Goal: Information Seeking & Learning: Check status

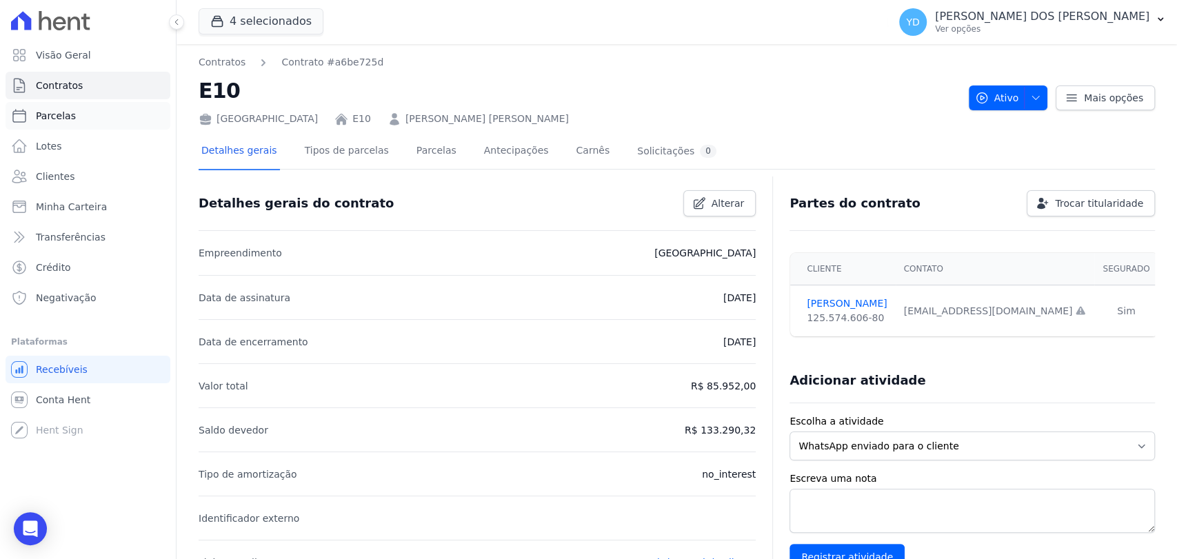
click at [65, 114] on span "Parcelas" at bounding box center [56, 116] width 40 height 14
select select
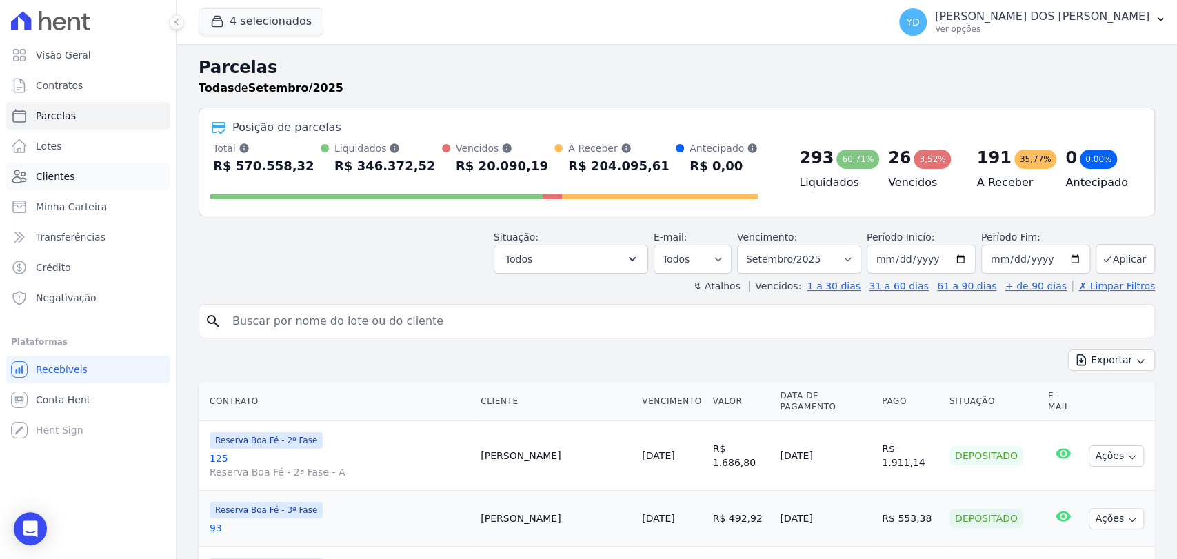
click at [76, 172] on link "Clientes" at bounding box center [88, 177] width 165 height 28
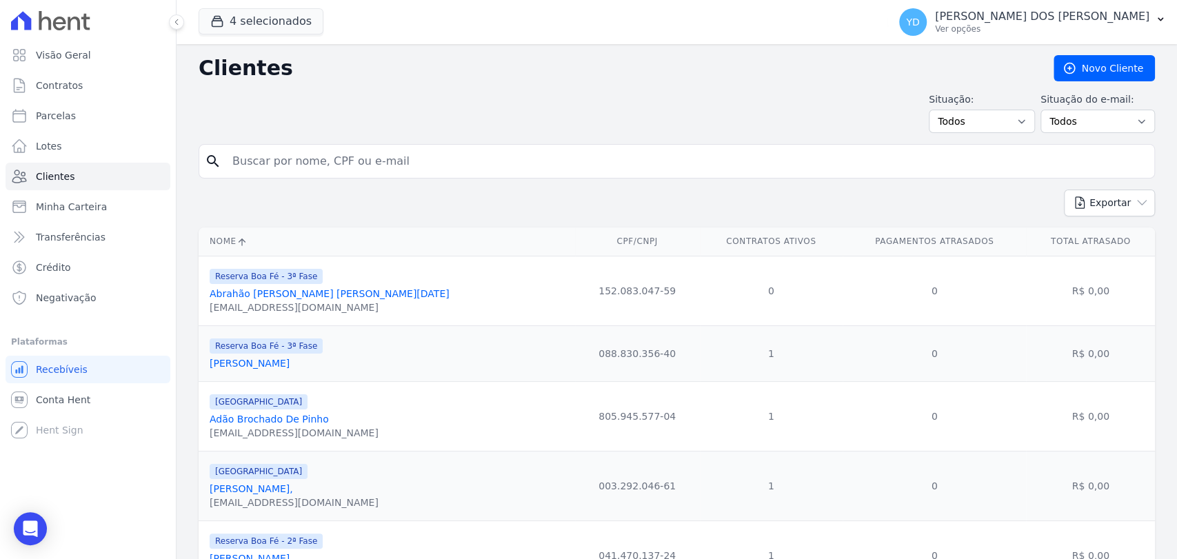
click at [263, 157] on input "search" at bounding box center [686, 162] width 925 height 28
click at [263, 157] on input "[PERSON_NAME] a [PERSON_NAME]" at bounding box center [686, 162] width 925 height 28
type input "[PERSON_NAME]"
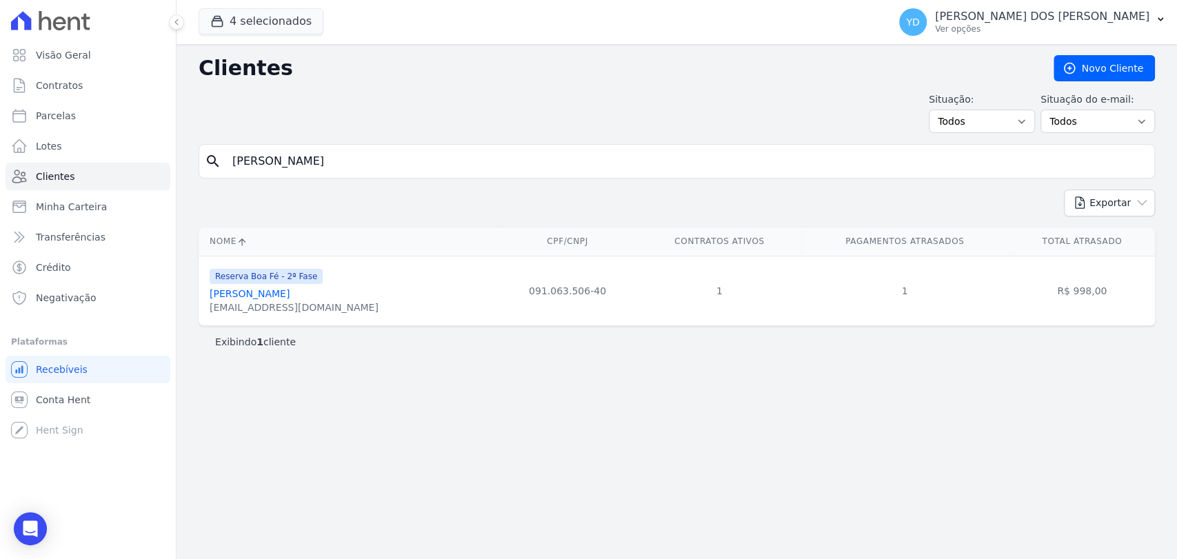
click at [290, 294] on link "[PERSON_NAME]" at bounding box center [250, 293] width 80 height 11
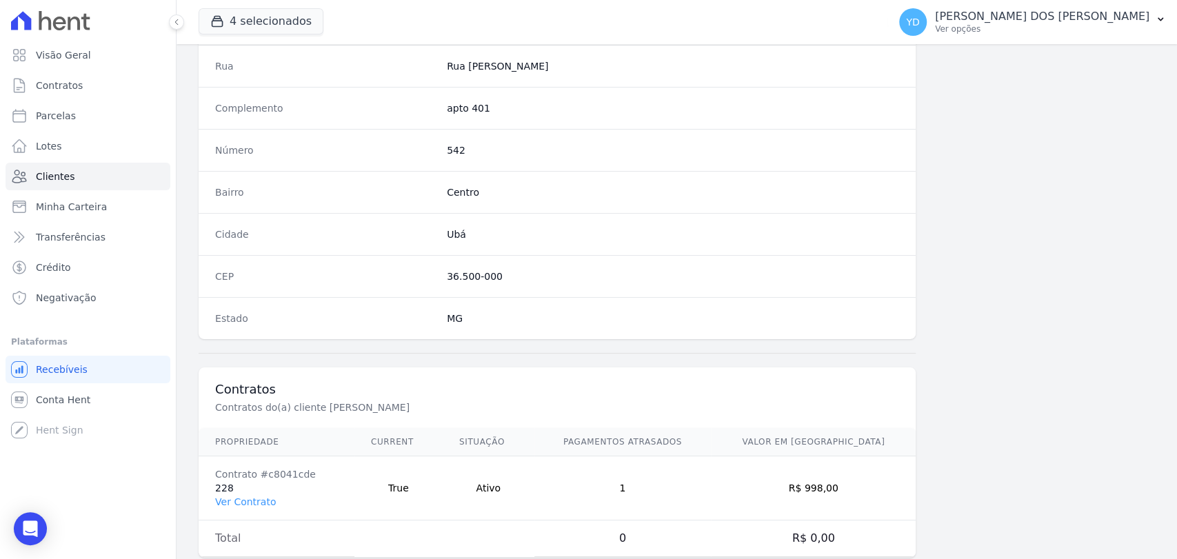
scroll to position [728, 0]
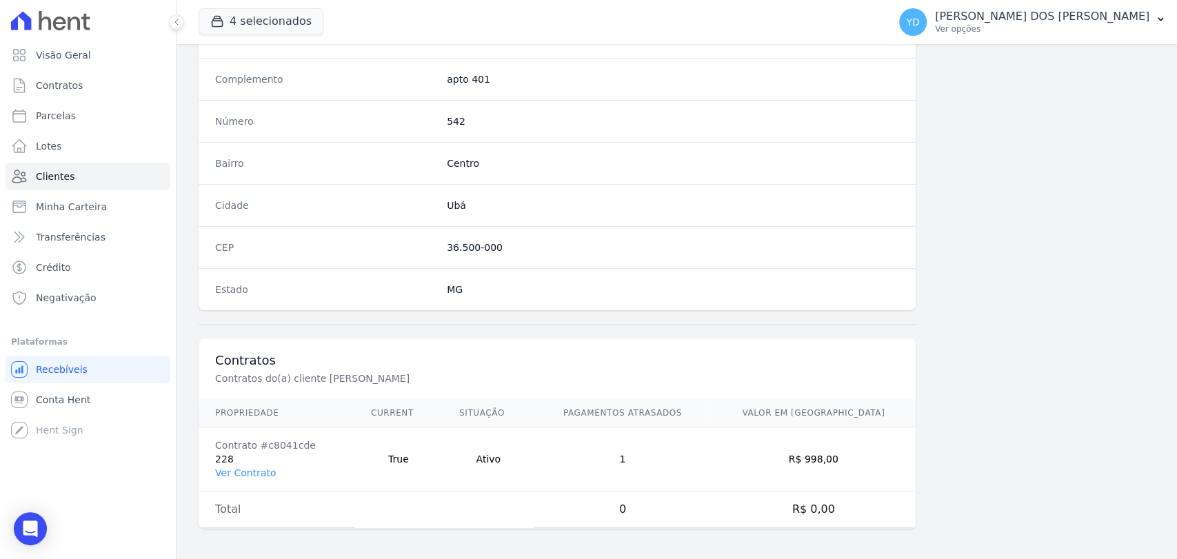
click at [657, 456] on td "1" at bounding box center [622, 460] width 177 height 64
click at [834, 454] on td "R$ 998,00" at bounding box center [813, 460] width 205 height 64
click at [265, 470] on link "Ver Contrato" at bounding box center [245, 473] width 61 height 11
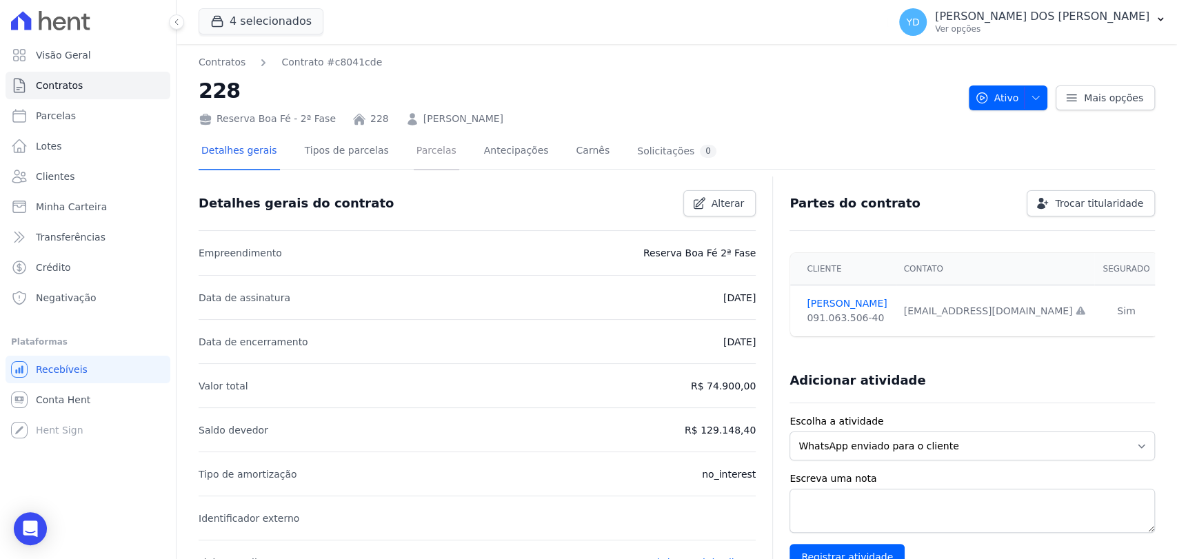
click at [414, 154] on link "Parcelas" at bounding box center [437, 152] width 46 height 37
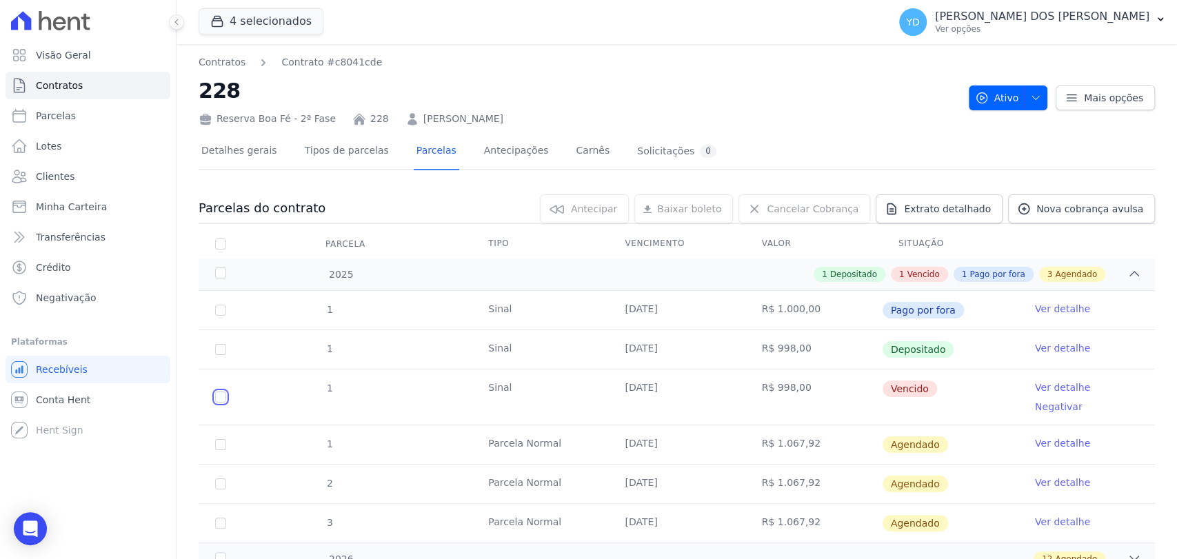
click at [223, 392] on input "checkbox" at bounding box center [220, 397] width 11 height 11
checkbox input "true"
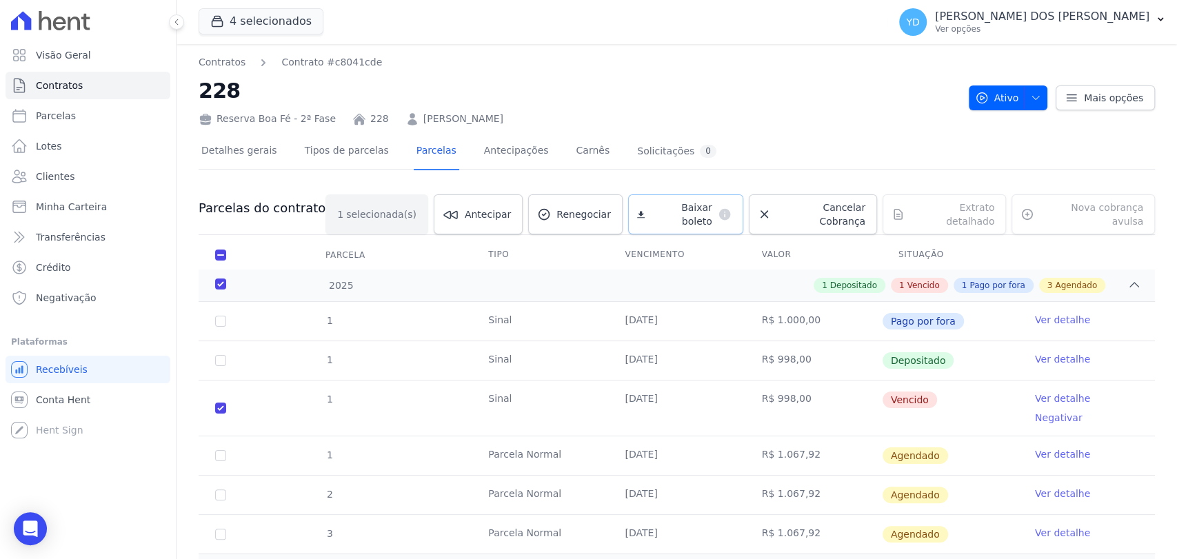
click at [681, 213] on span "Baixar boleto" at bounding box center [680, 215] width 61 height 28
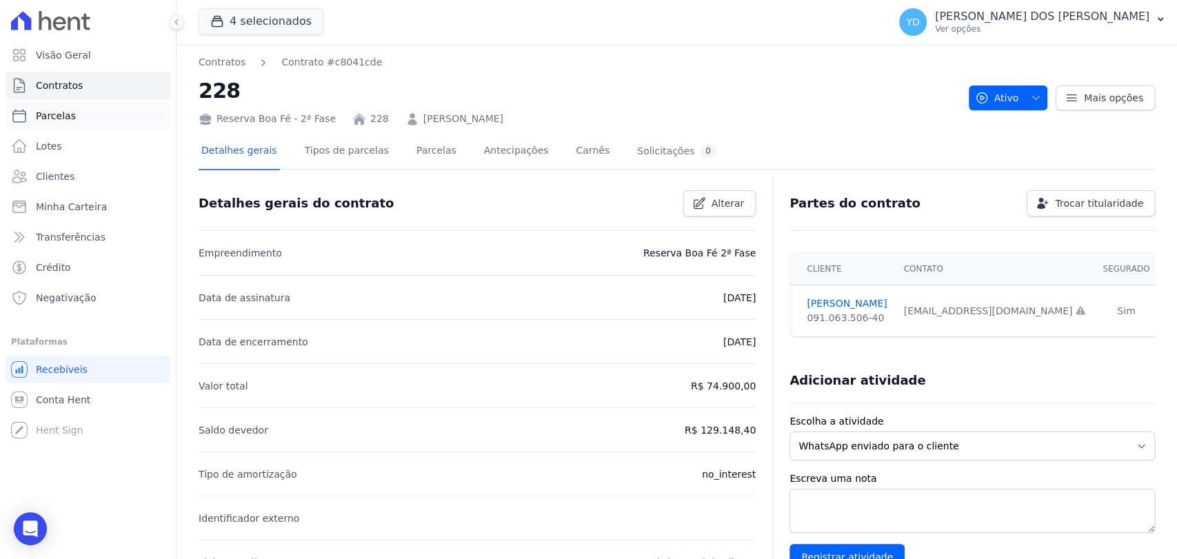
click at [56, 123] on link "Parcelas" at bounding box center [88, 116] width 165 height 28
select select
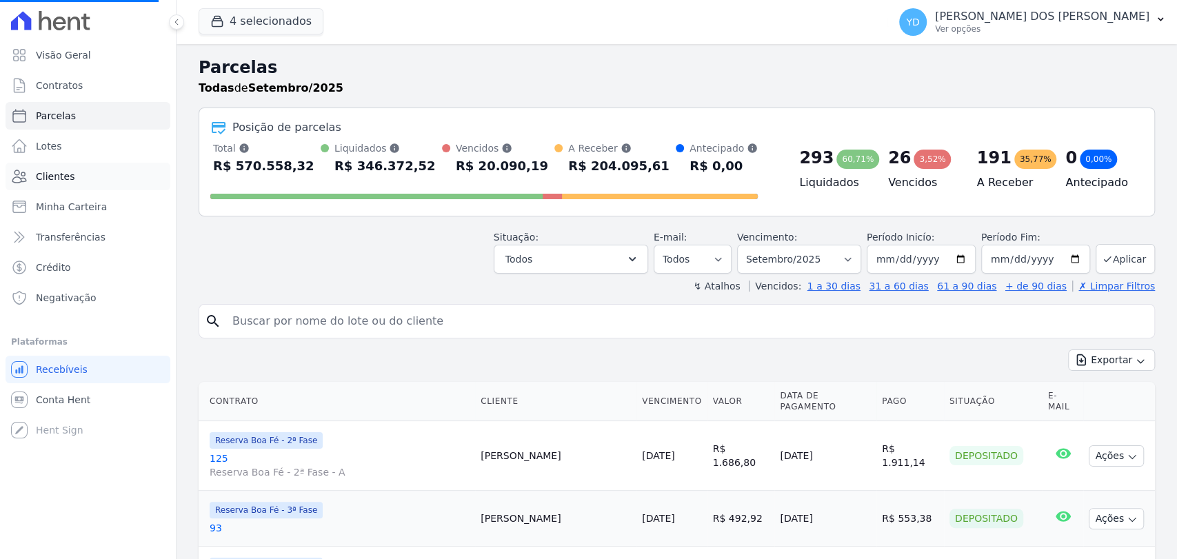
select select
click at [63, 178] on span "Clientes" at bounding box center [55, 177] width 39 height 14
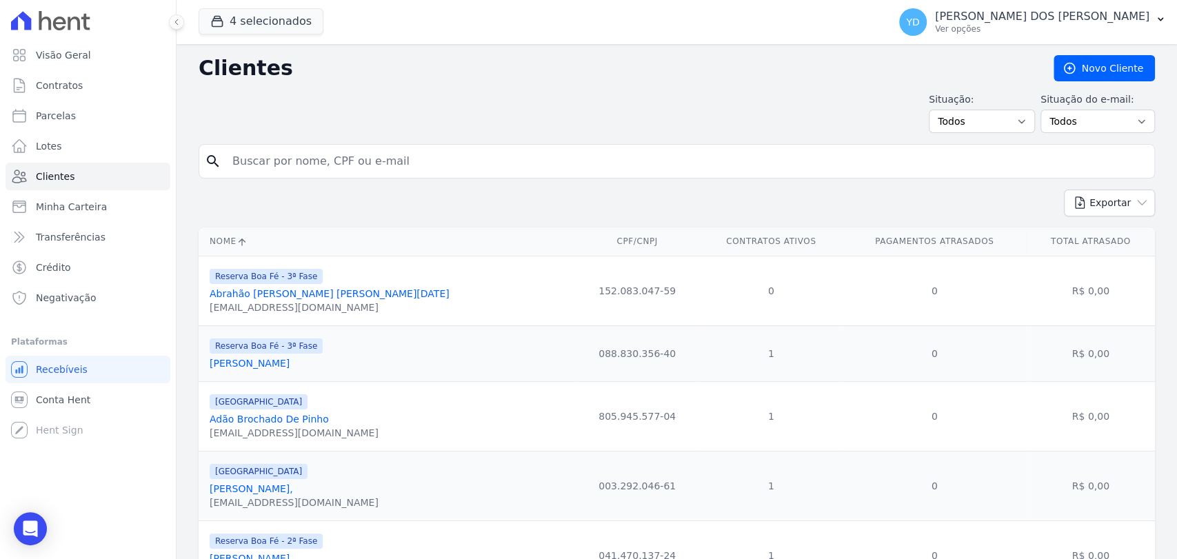
click at [365, 157] on input "search" at bounding box center [686, 162] width 925 height 28
type input "lote A15"
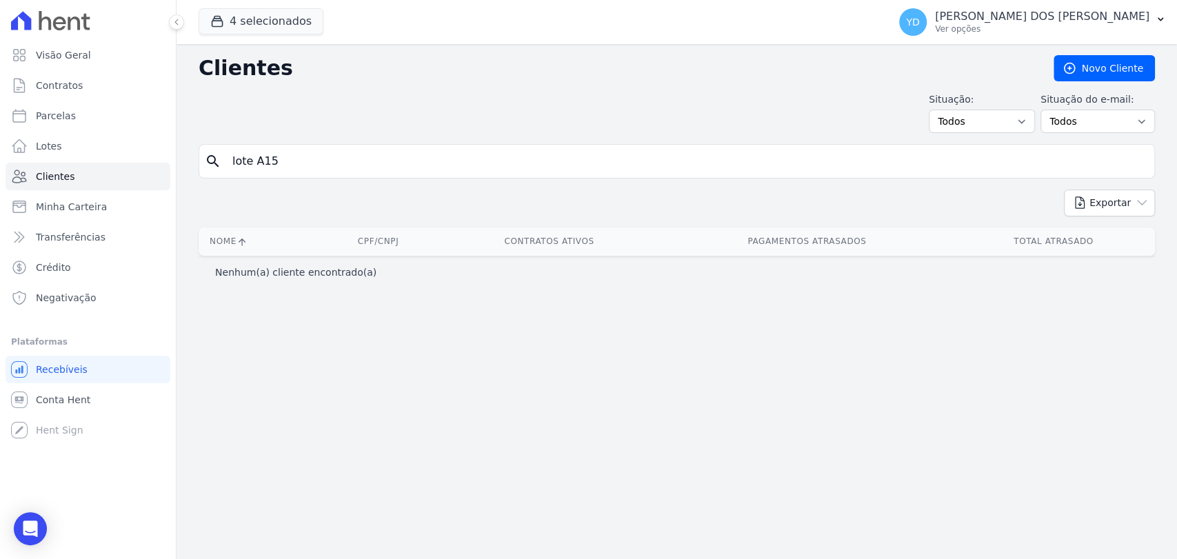
drag, startPoint x: 345, startPoint y: 157, endPoint x: 264, endPoint y: 171, distance: 82.7
click at [264, 171] on input "lote A15" at bounding box center [686, 162] width 925 height 28
type input "l"
type input "A15"
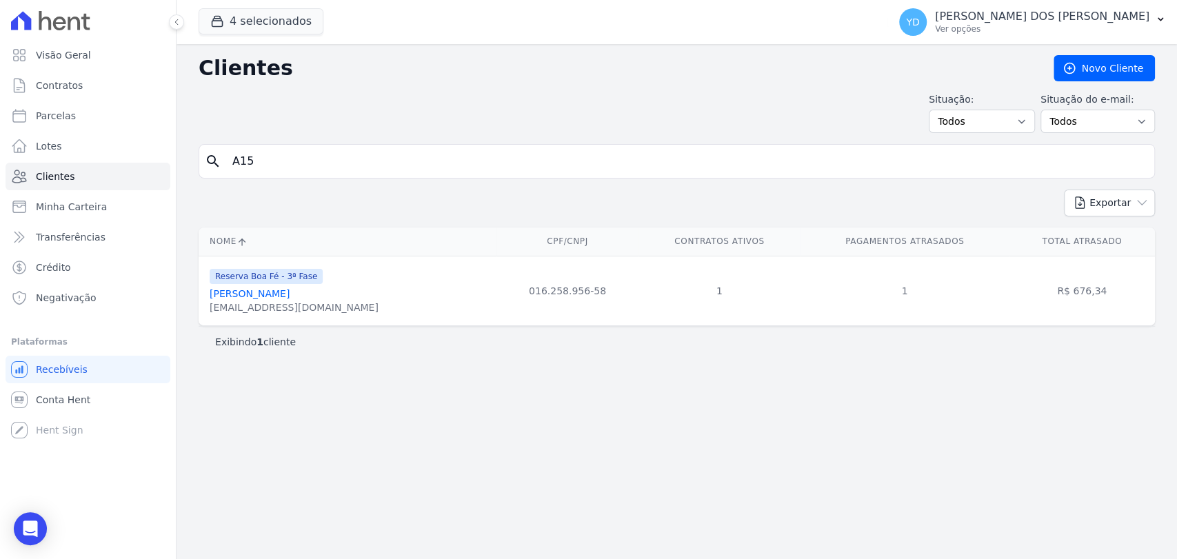
click at [270, 295] on link "[PERSON_NAME]" at bounding box center [250, 293] width 80 height 11
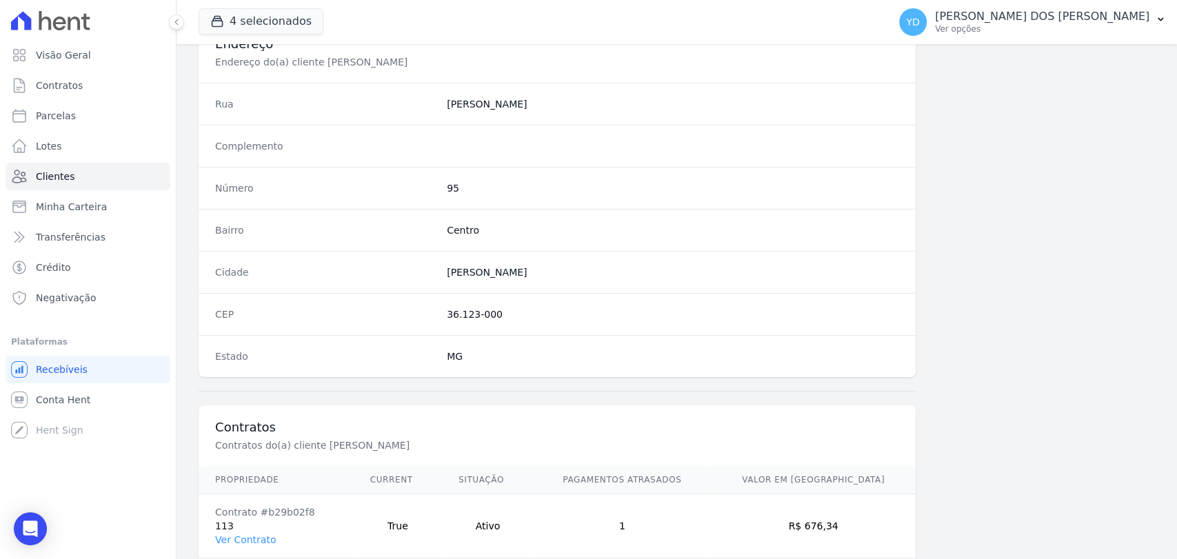
scroll to position [728, 0]
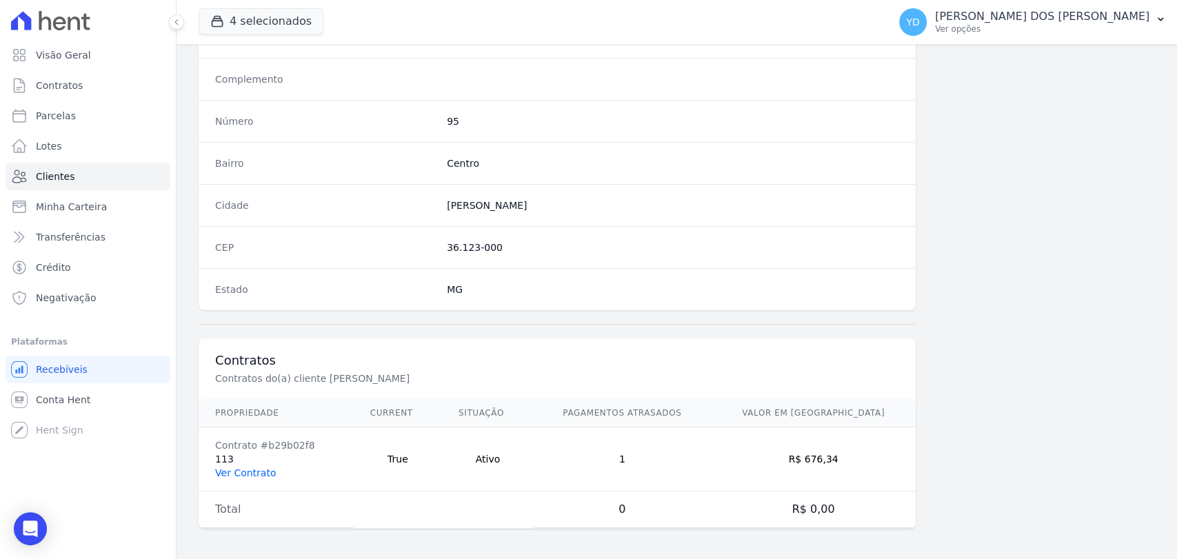
click at [263, 474] on link "Ver Contrato" at bounding box center [245, 473] width 61 height 11
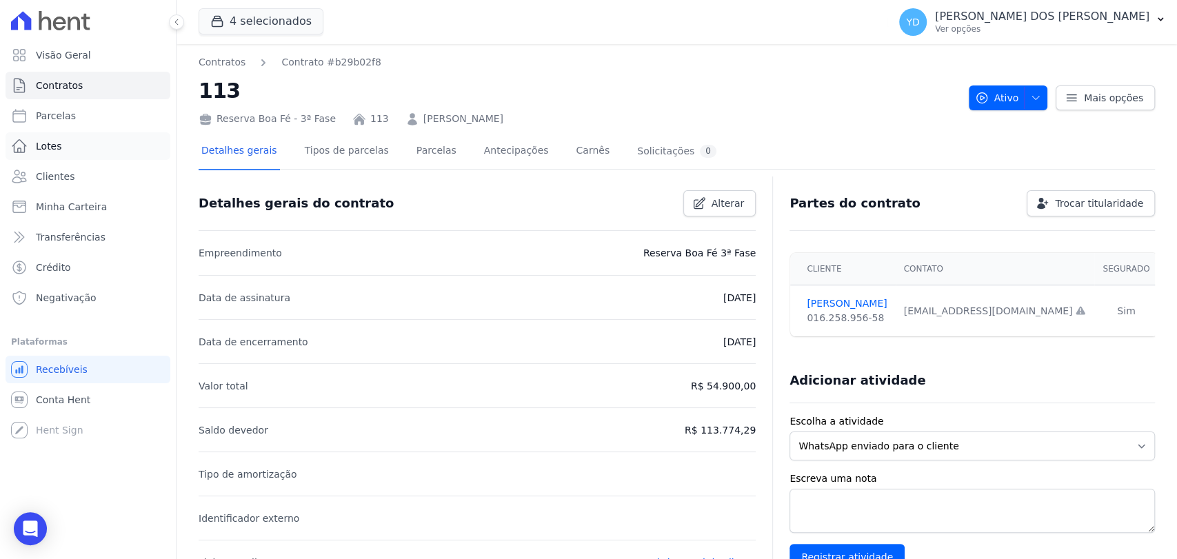
click at [57, 146] on span "Lotes" at bounding box center [49, 146] width 26 height 14
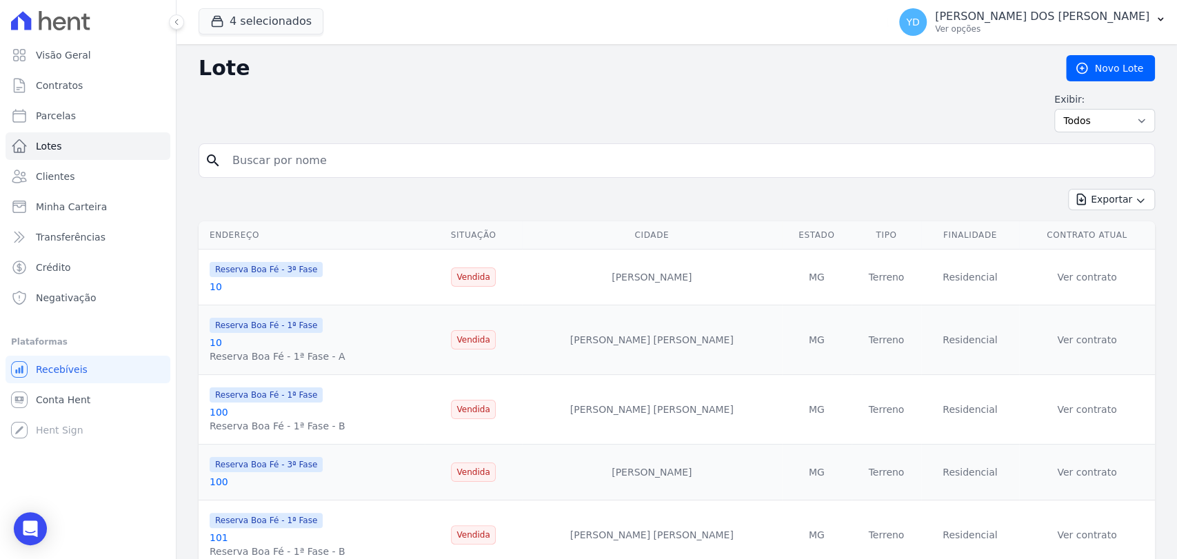
click at [252, 155] on input "search" at bounding box center [686, 161] width 925 height 28
type input "A15"
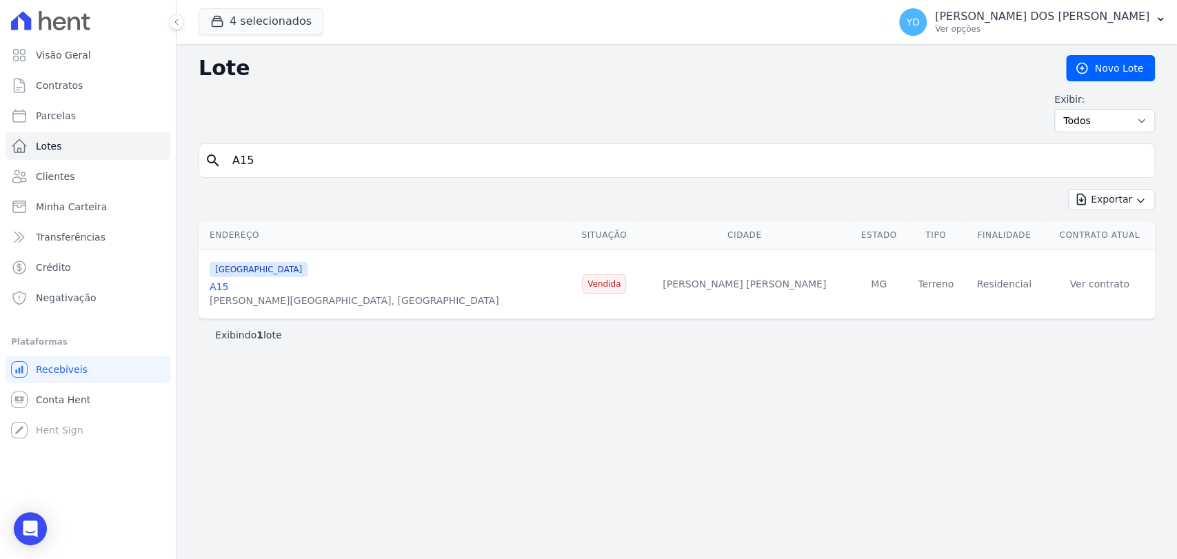
click at [223, 285] on link "A15" at bounding box center [219, 286] width 19 height 11
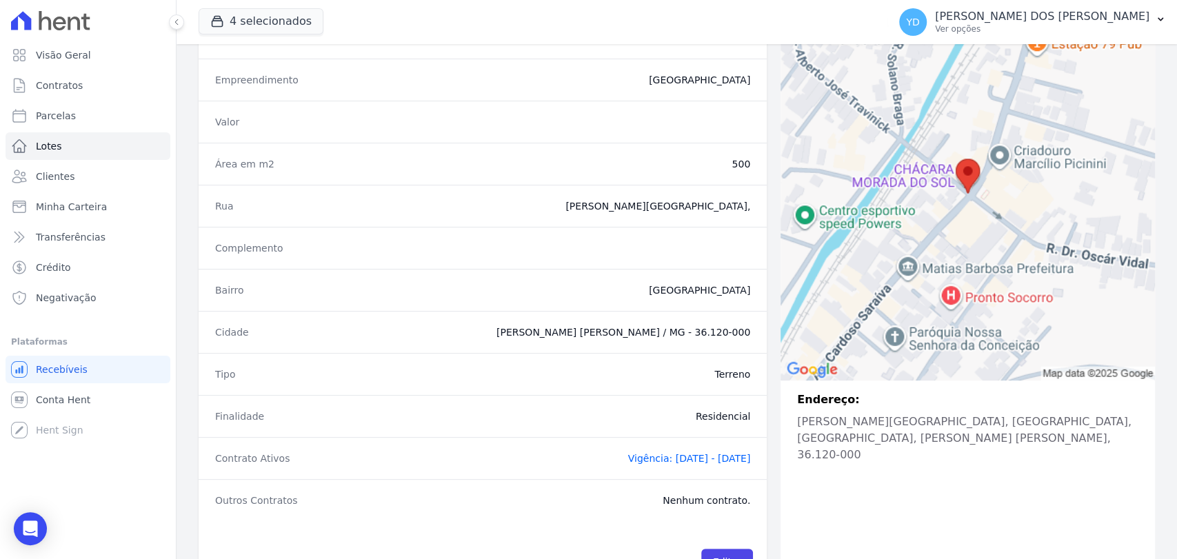
scroll to position [184, 0]
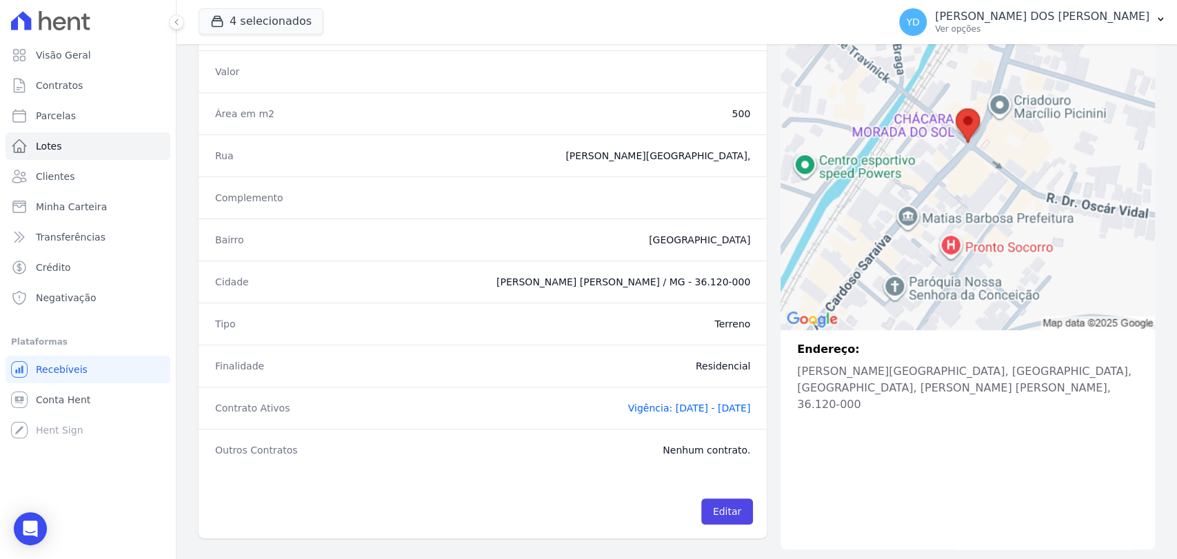
click at [628, 409] on span "Vigência: [DATE] - [DATE]" at bounding box center [689, 408] width 123 height 11
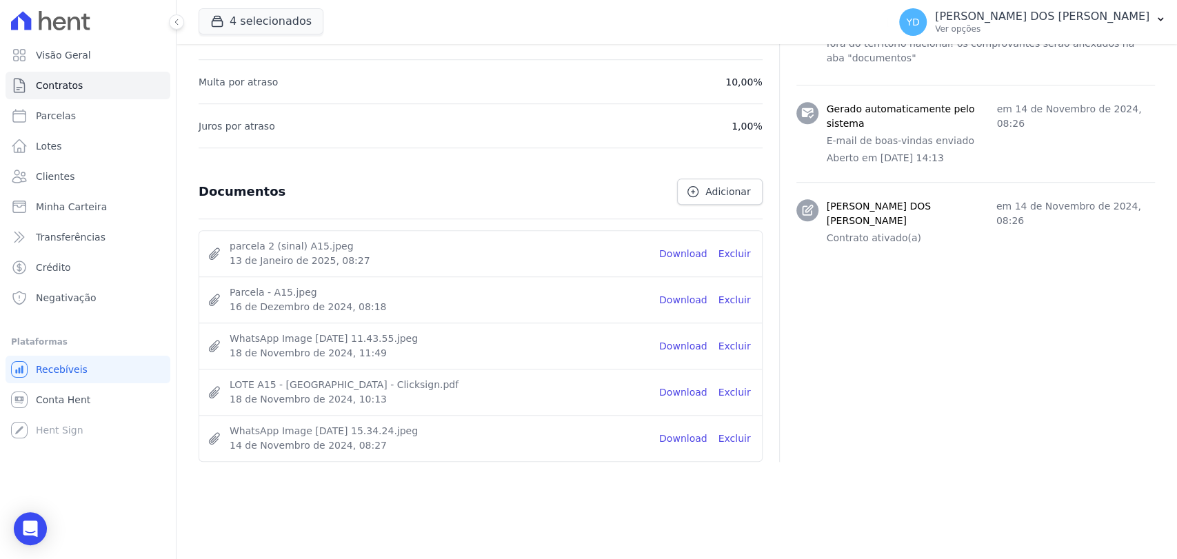
scroll to position [411, 0]
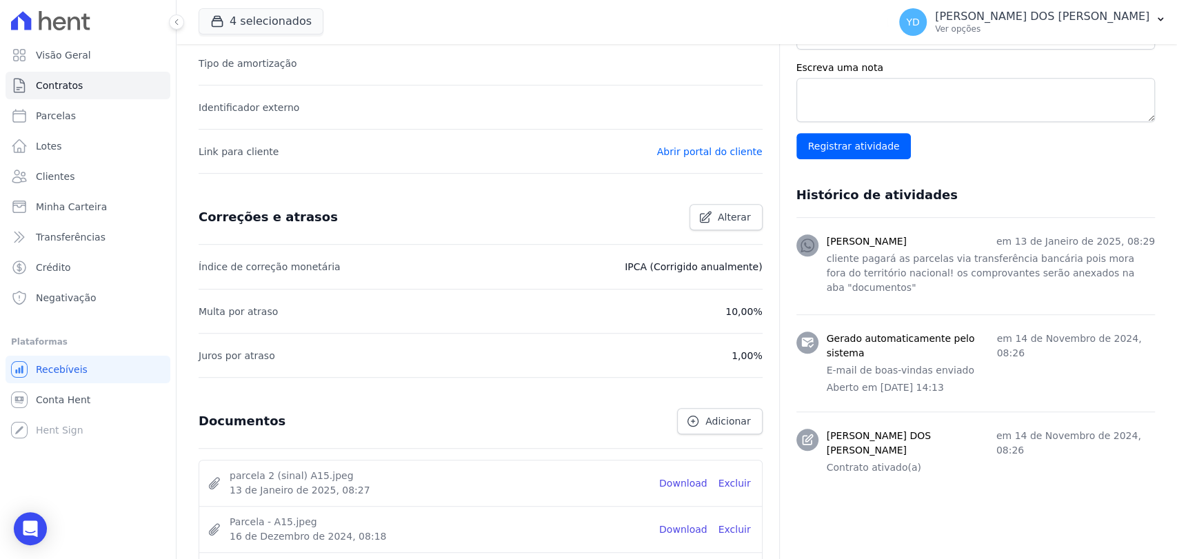
click at [249, 357] on p "Juros por atraso" at bounding box center [237, 356] width 77 height 17
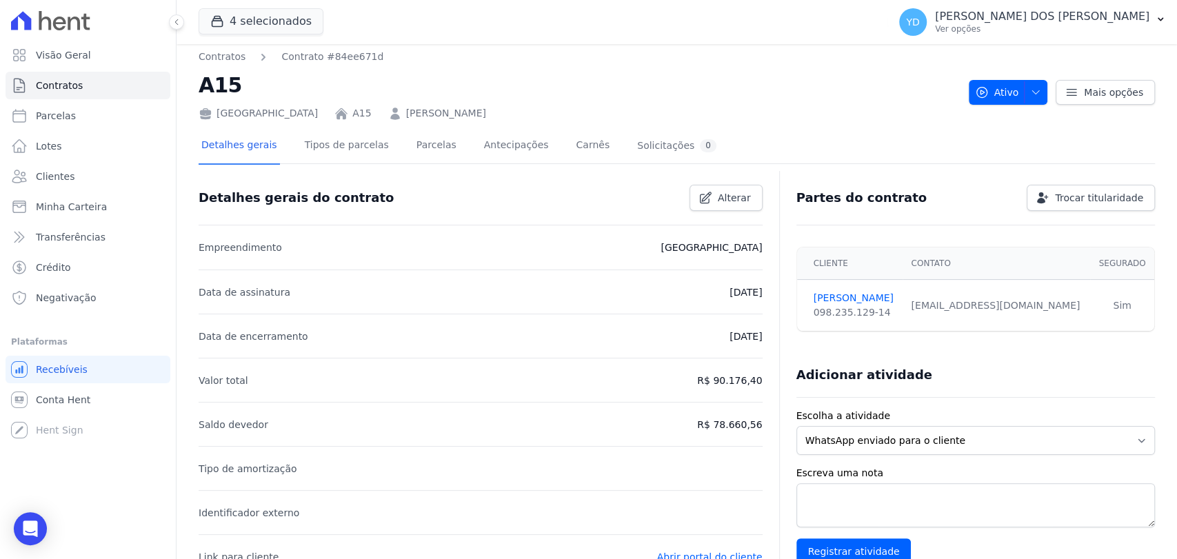
scroll to position [0, 0]
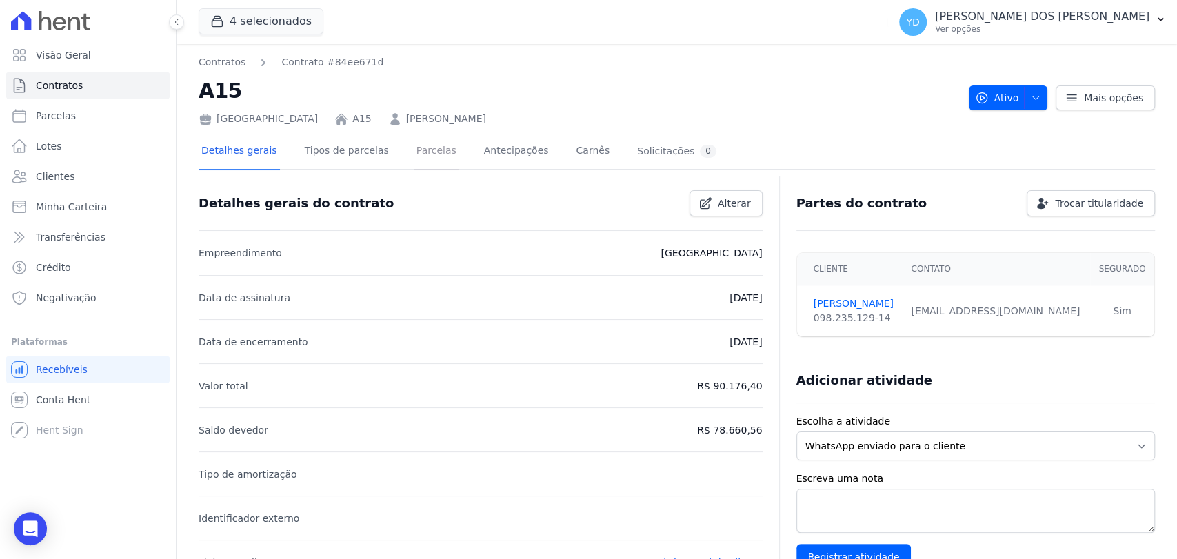
click at [414, 152] on link "Parcelas" at bounding box center [437, 152] width 46 height 37
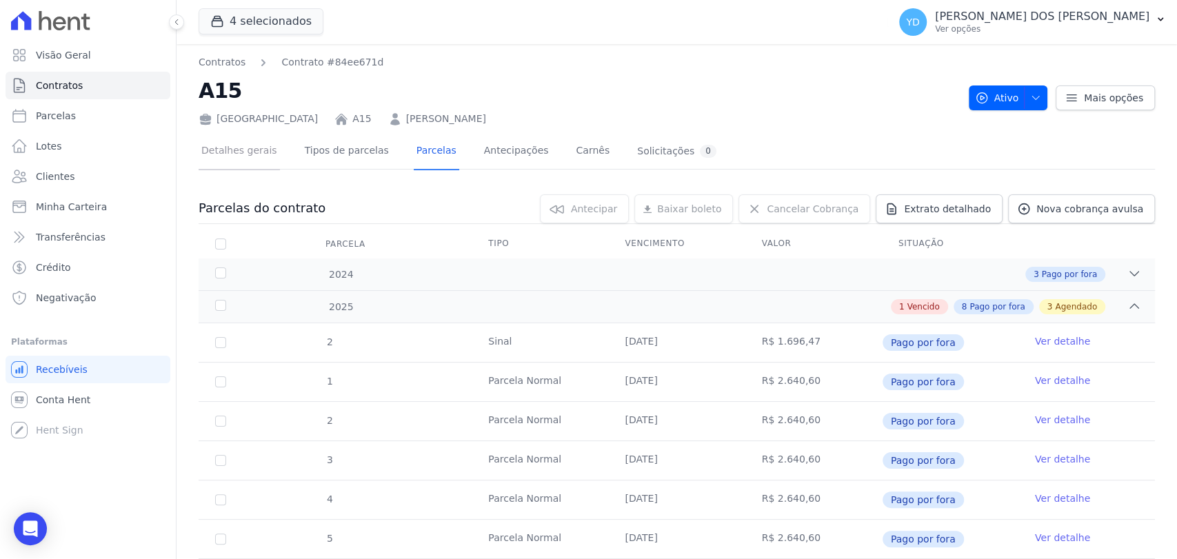
click at [261, 161] on link "Detalhes gerais" at bounding box center [239, 152] width 81 height 37
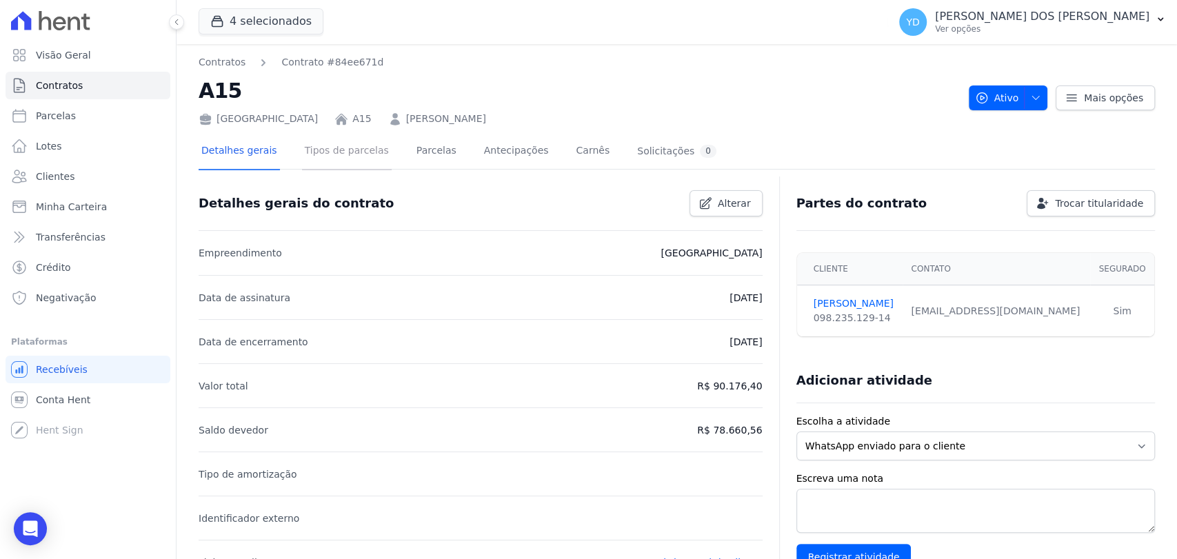
click at [367, 165] on link "Tipos de parcelas" at bounding box center [347, 152] width 90 height 37
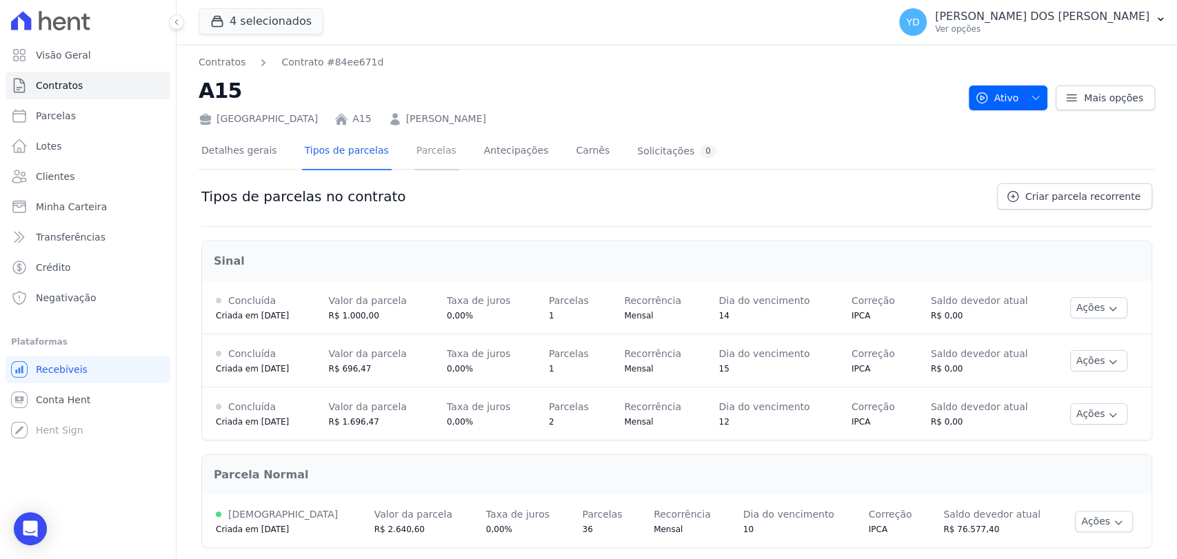
click at [414, 147] on link "Parcelas" at bounding box center [437, 152] width 46 height 37
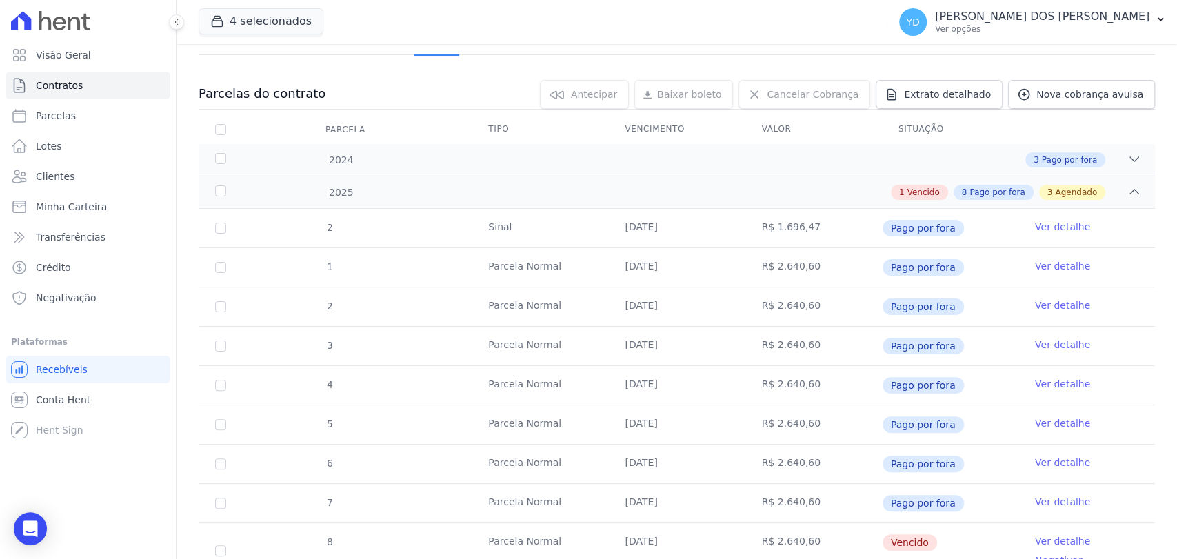
scroll to position [66, 0]
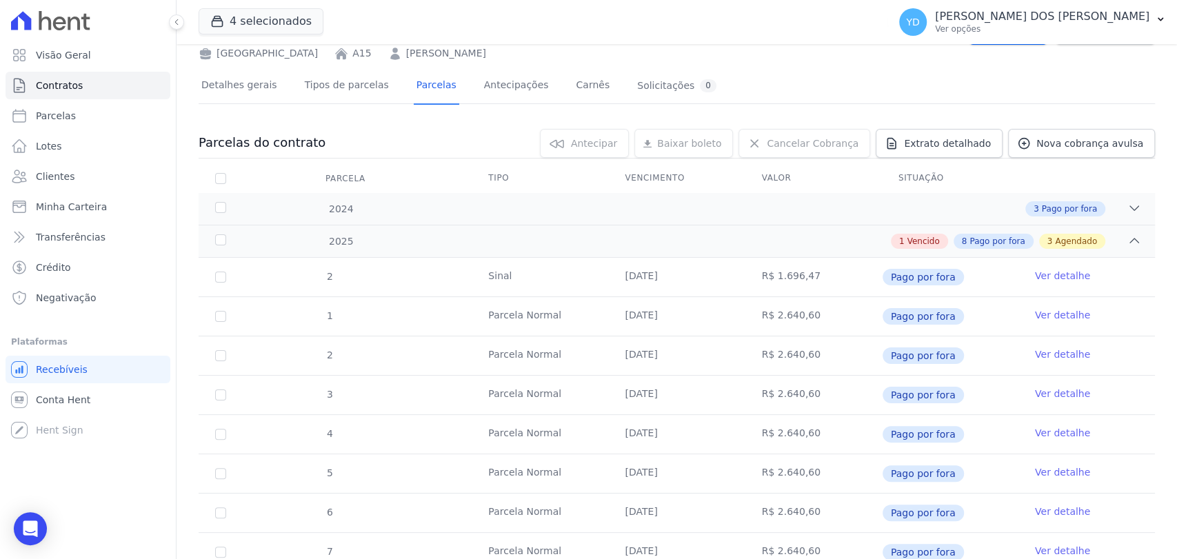
click at [1035, 277] on link "Ver detalhe" at bounding box center [1062, 276] width 55 height 14
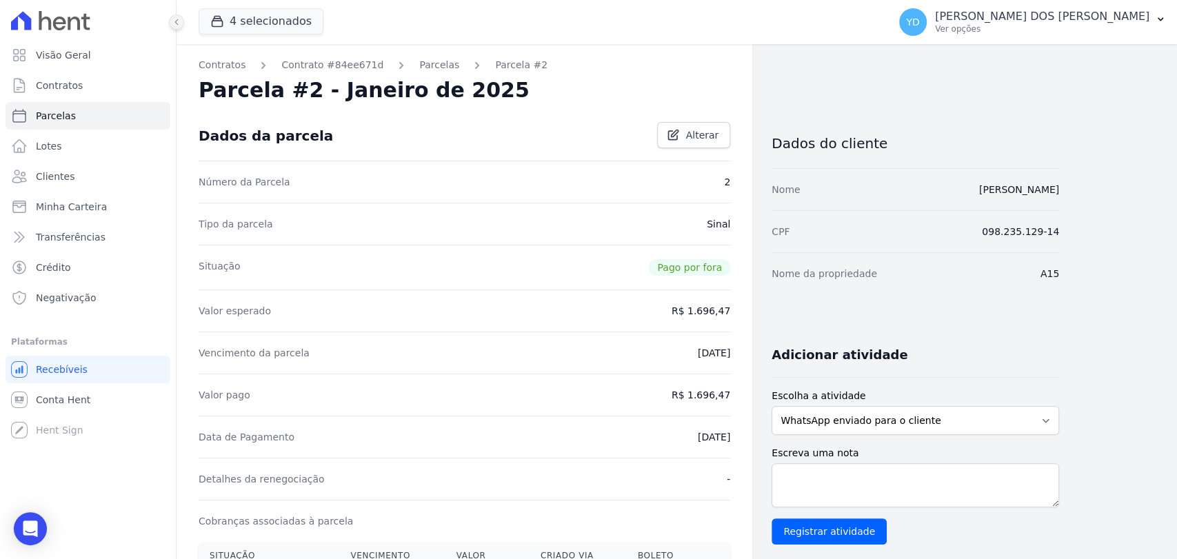
click at [177, 24] on icon at bounding box center [176, 22] width 3 height 6
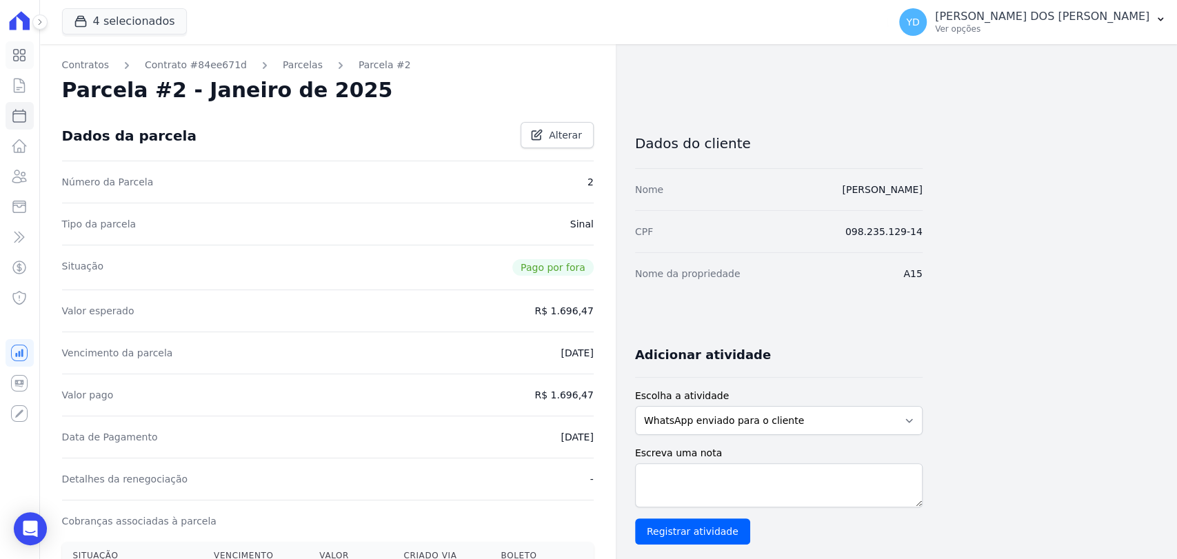
click at [18, 58] on icon at bounding box center [20, 56] width 12 height 12
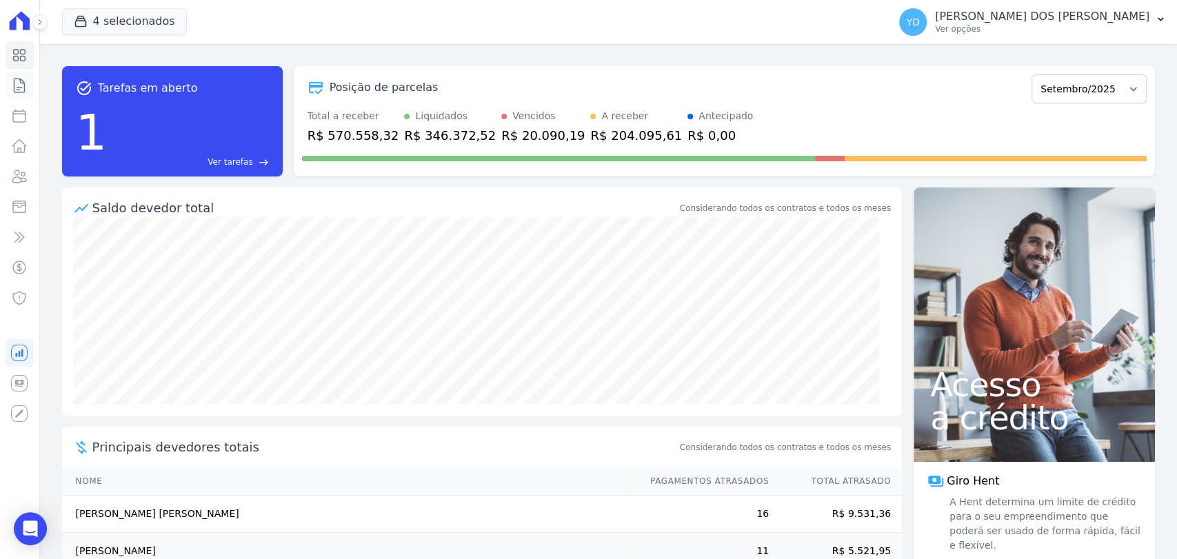
click at [24, 91] on icon at bounding box center [19, 86] width 10 height 14
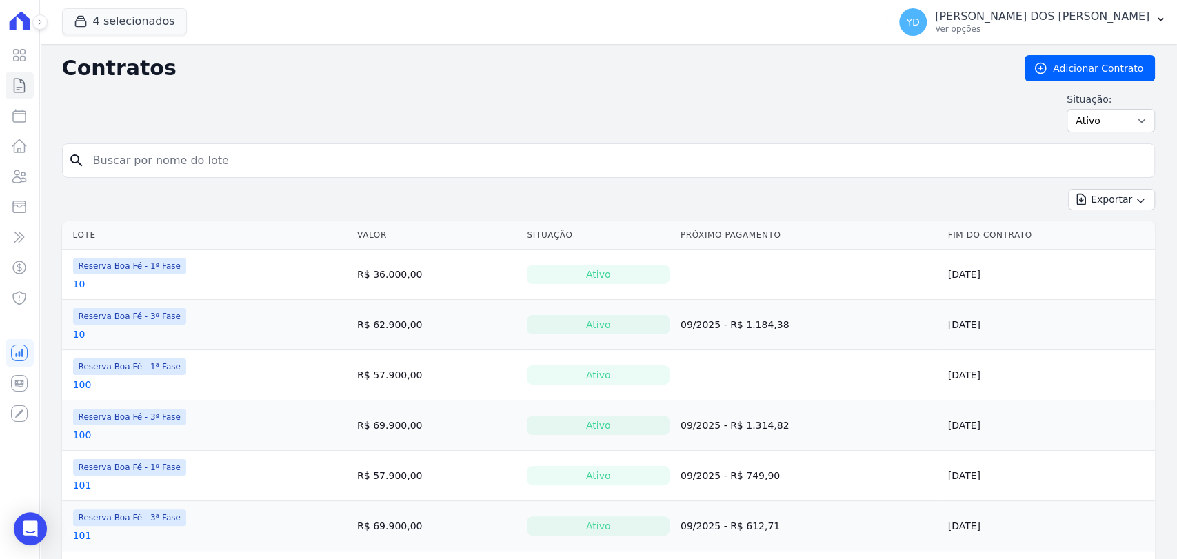
click at [103, 156] on input "search" at bounding box center [617, 161] width 1064 height 28
type input "101"
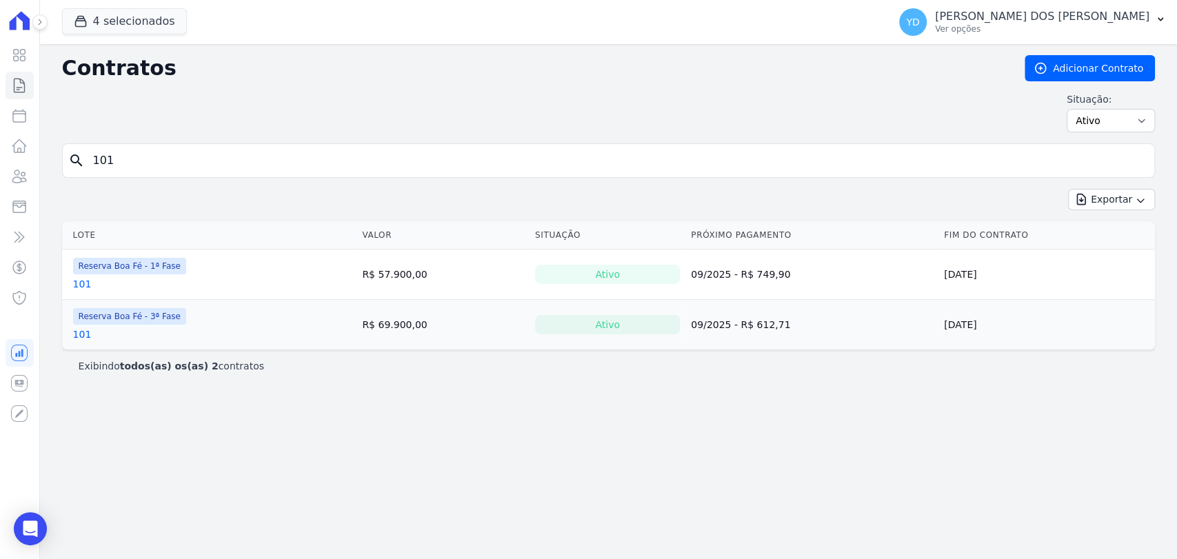
click at [81, 283] on link "101" at bounding box center [82, 284] width 19 height 14
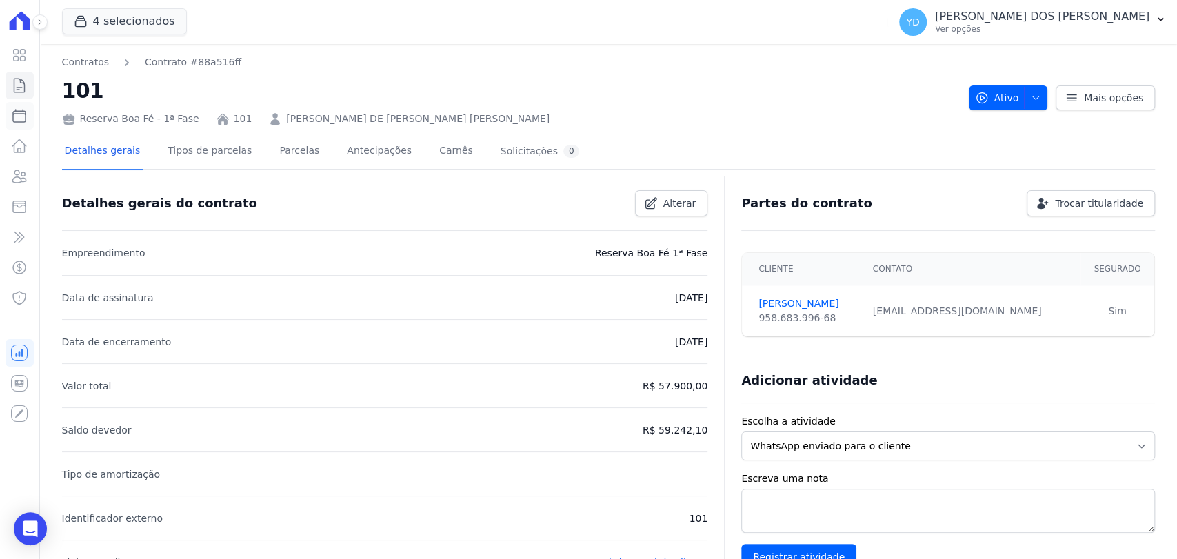
click at [19, 123] on icon at bounding box center [19, 116] width 17 height 17
select select
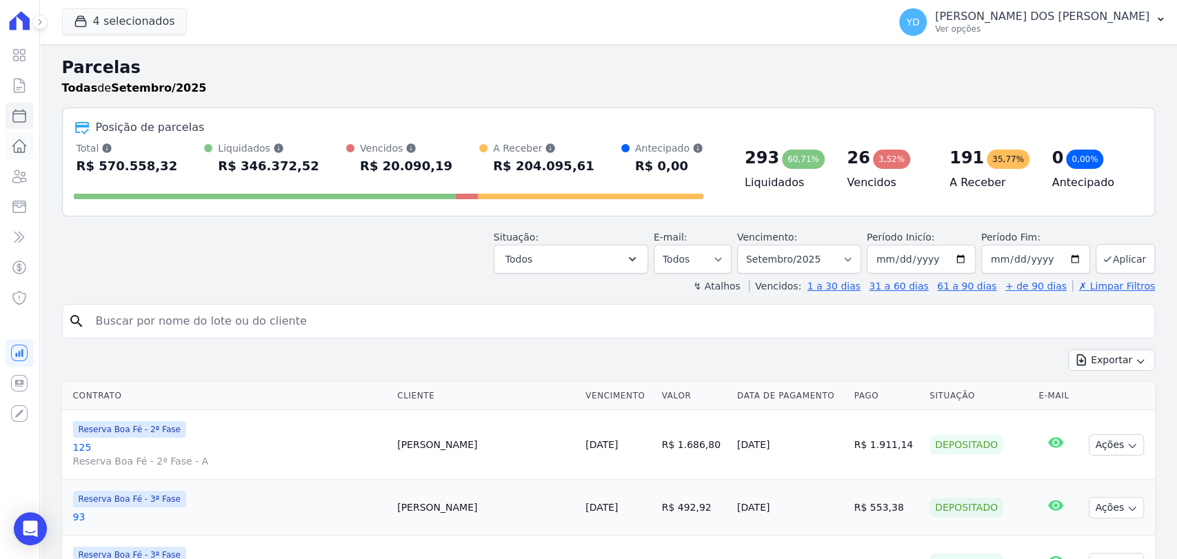
click at [17, 155] on link "Lotes" at bounding box center [20, 146] width 28 height 28
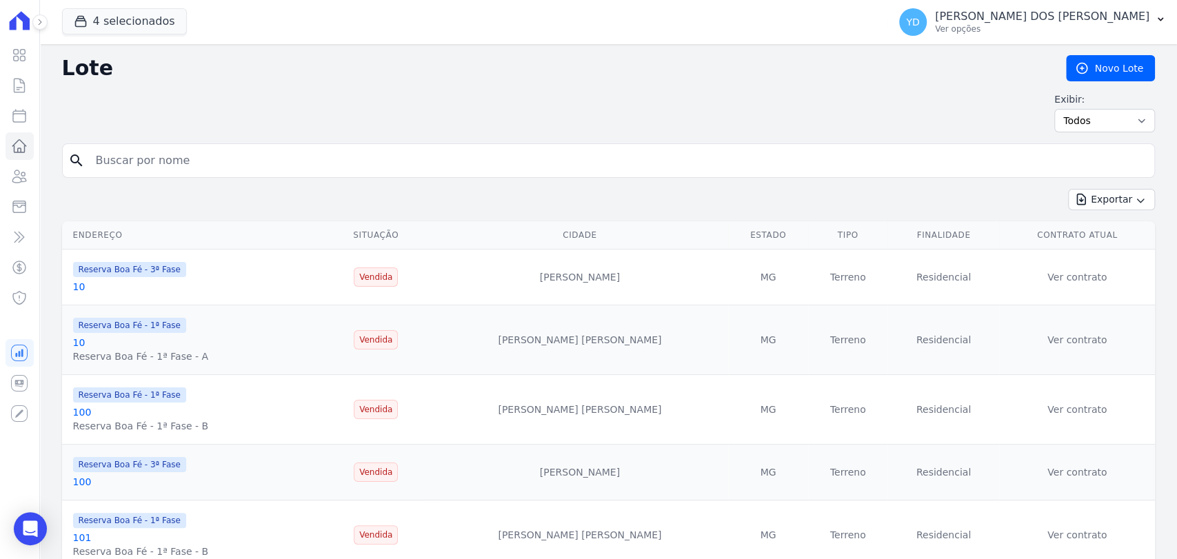
click at [118, 159] on input "search" at bounding box center [618, 161] width 1061 height 28
type input "101"
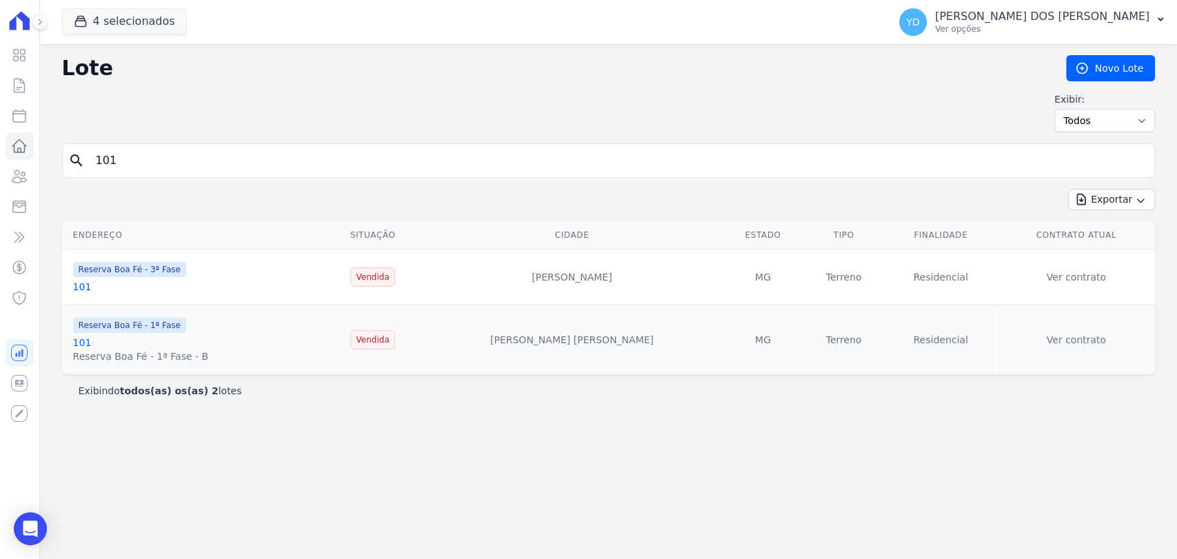
click at [81, 345] on link "101" at bounding box center [82, 342] width 19 height 11
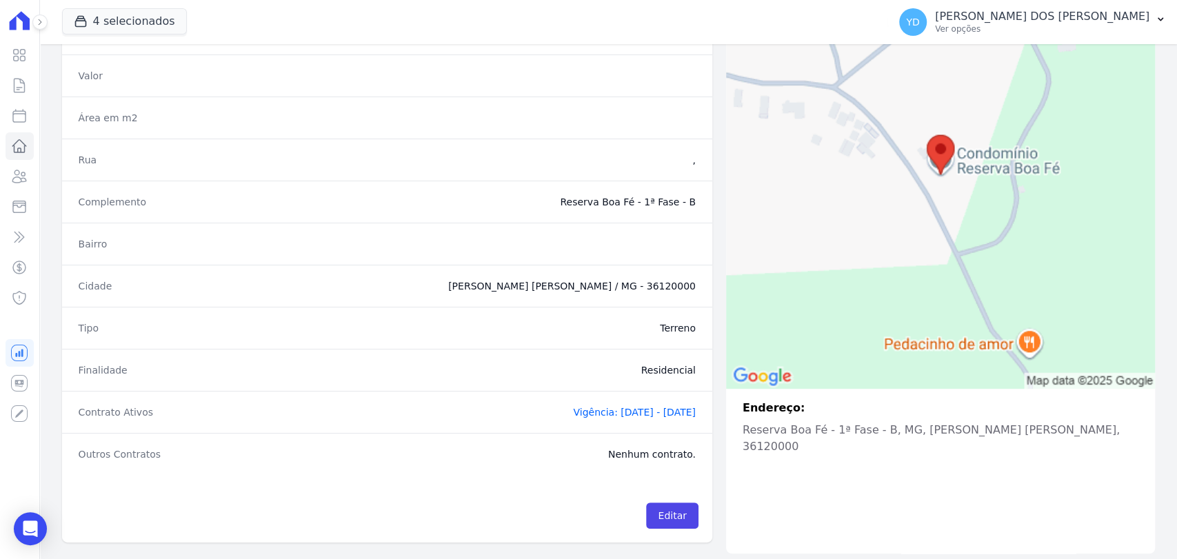
scroll to position [184, 0]
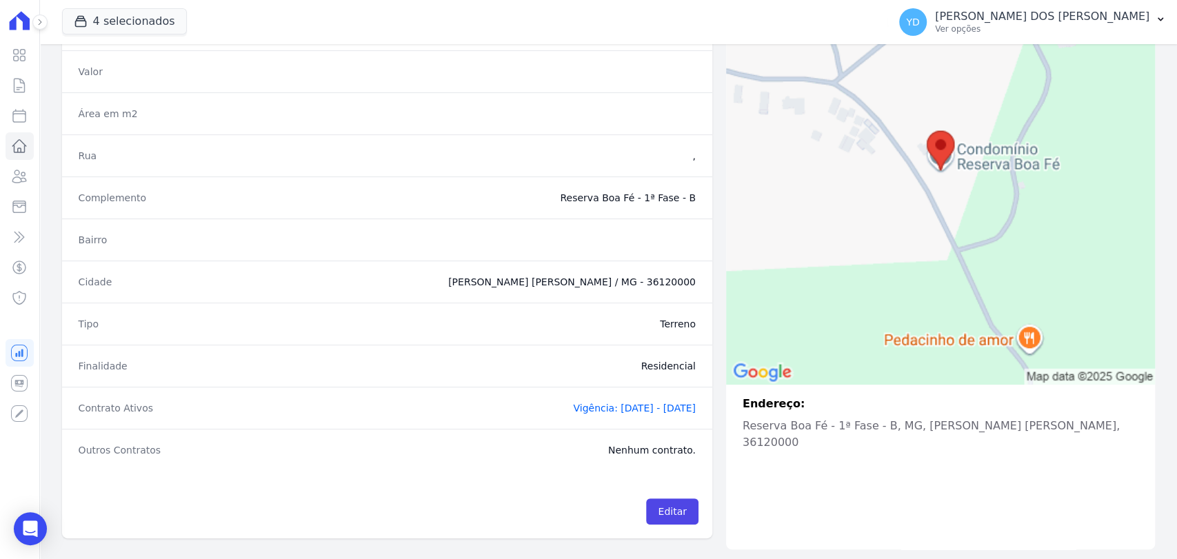
click at [588, 406] on span "Vigência: [DATE] - [DATE]" at bounding box center [634, 408] width 123 height 11
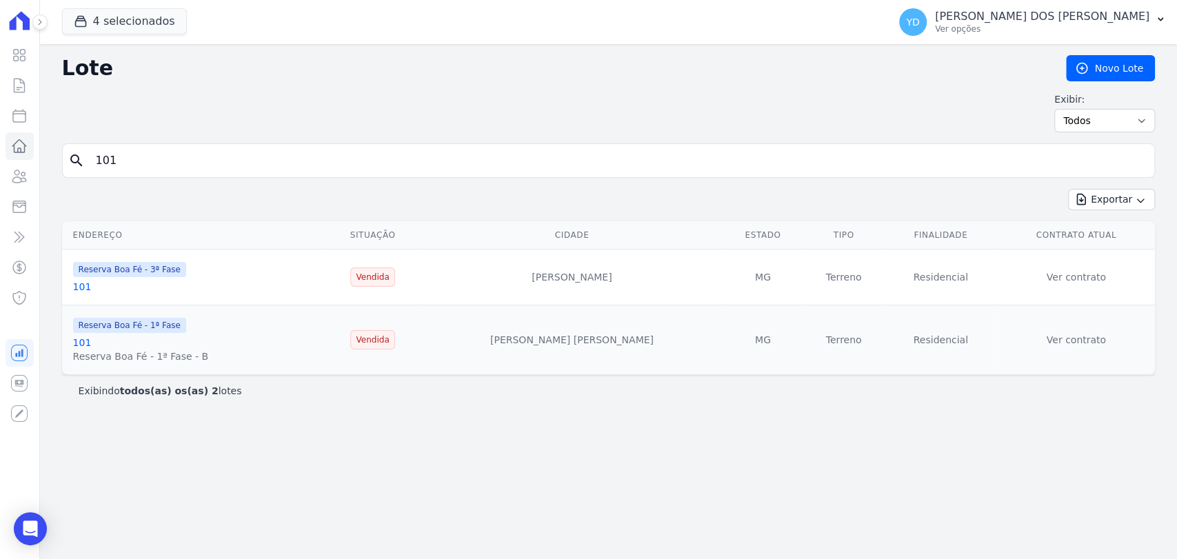
click at [80, 283] on link "101" at bounding box center [82, 286] width 19 height 11
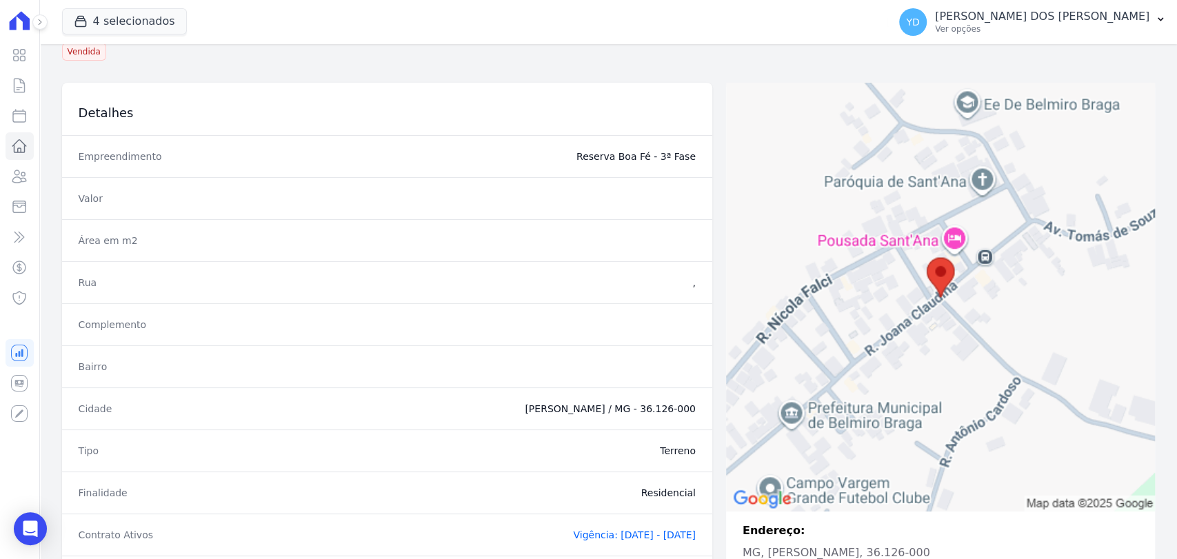
scroll to position [184, 0]
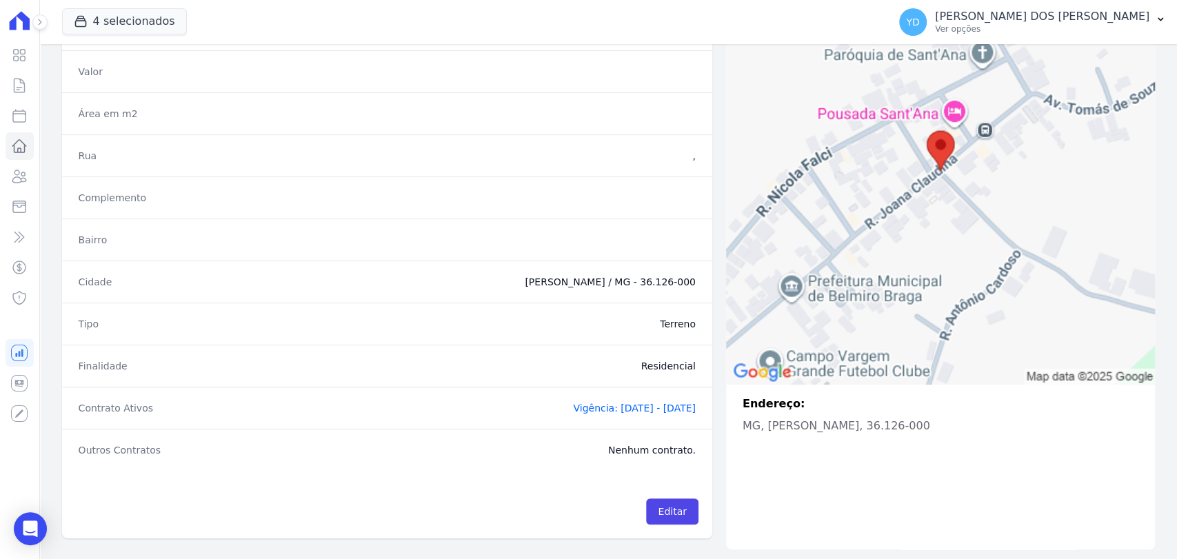
click at [573, 405] on span "Vigência: [DATE] - [DATE]" at bounding box center [634, 408] width 123 height 11
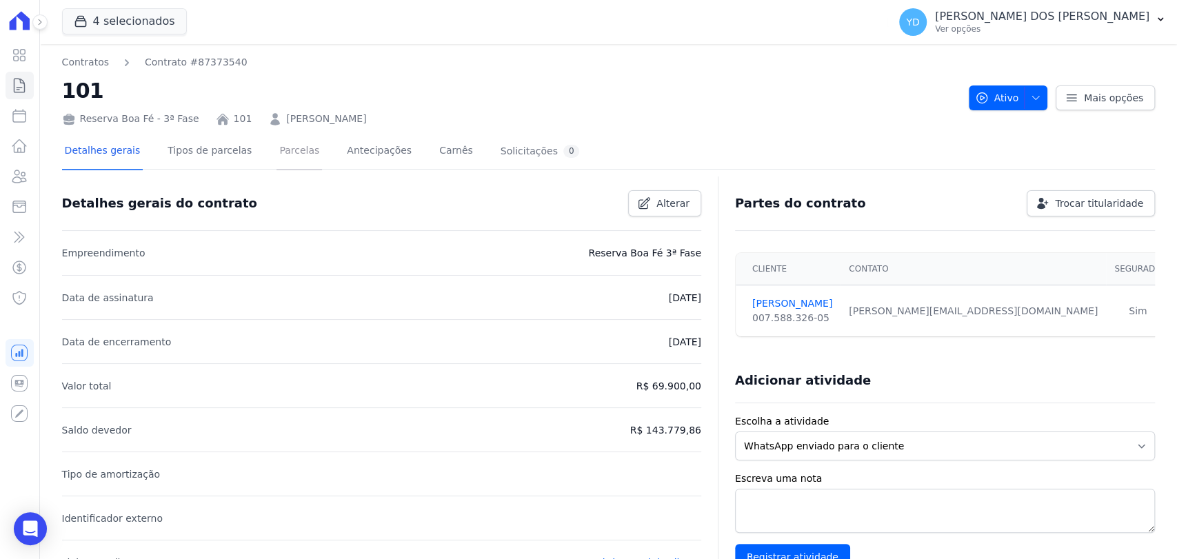
click at [277, 152] on link "Parcelas" at bounding box center [300, 152] width 46 height 37
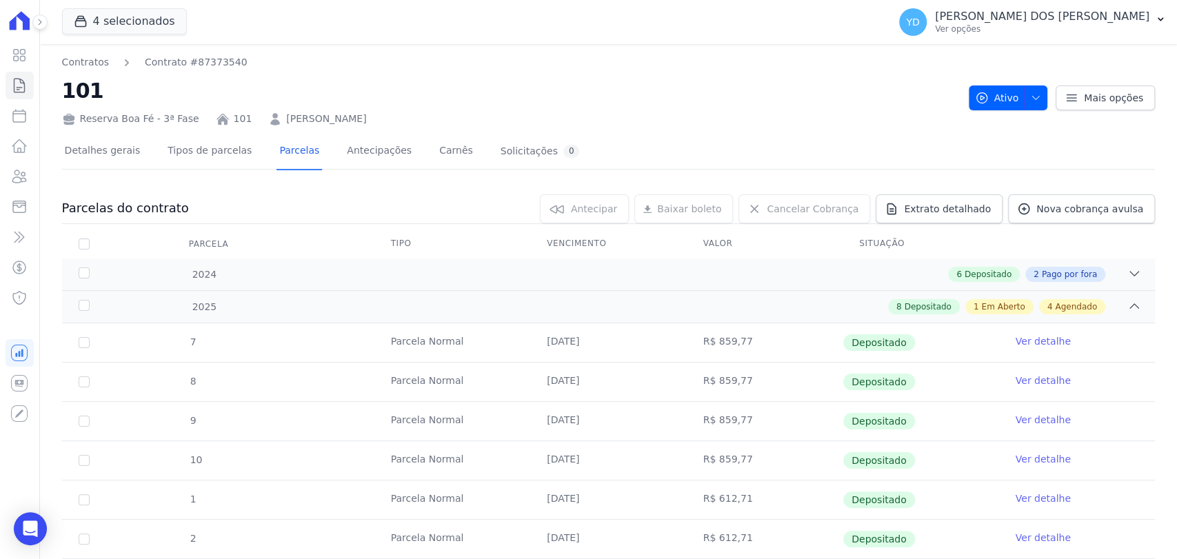
drag, startPoint x: 265, startPoint y: 117, endPoint x: 388, endPoint y: 121, distance: 122.8
click at [388, 121] on div "Reserva Boa Fé - 3ª Fase 101 [PERSON_NAME]" at bounding box center [510, 116] width 896 height 20
copy link "[PERSON_NAME]"
click at [21, 112] on icon at bounding box center [19, 116] width 17 height 17
select select
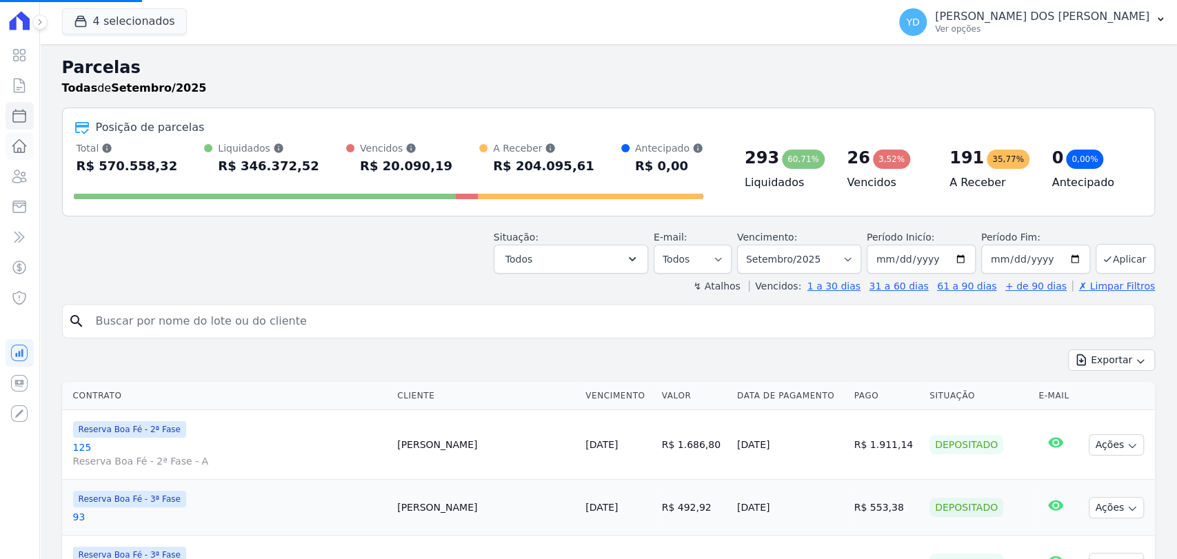
select select
click at [25, 140] on icon at bounding box center [19, 146] width 17 height 17
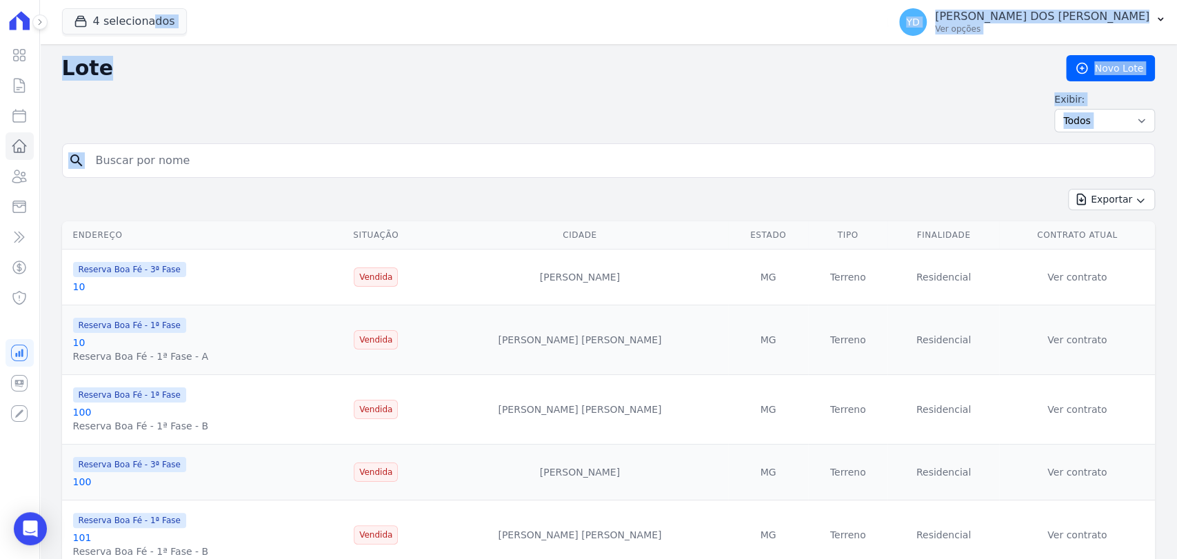
drag, startPoint x: 126, startPoint y: 159, endPoint x: 95, endPoint y: 146, distance: 33.1
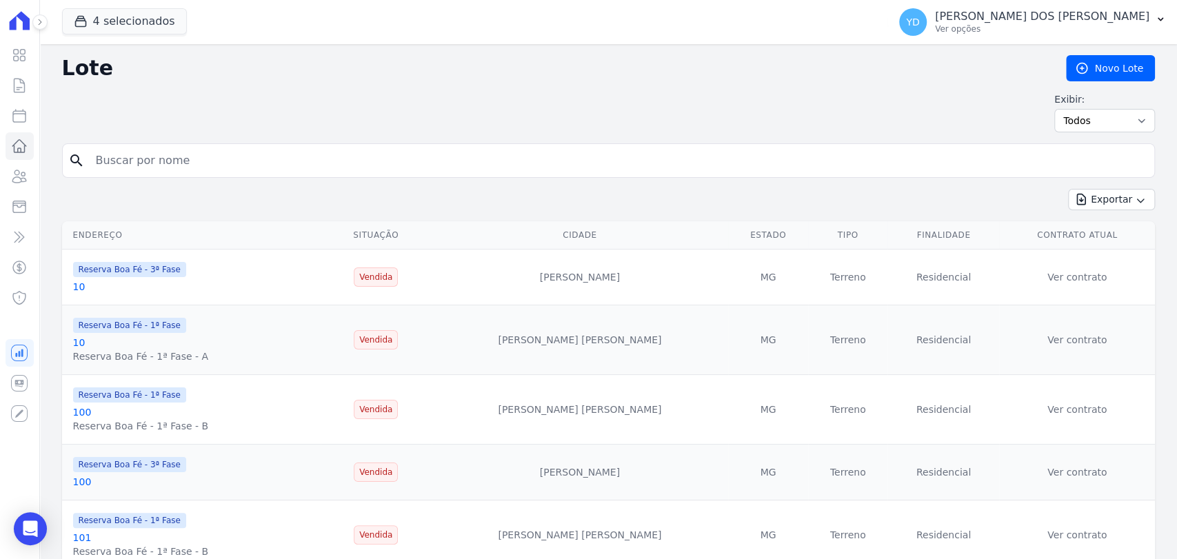
click at [126, 156] on input "search" at bounding box center [618, 161] width 1061 height 28
type input "44"
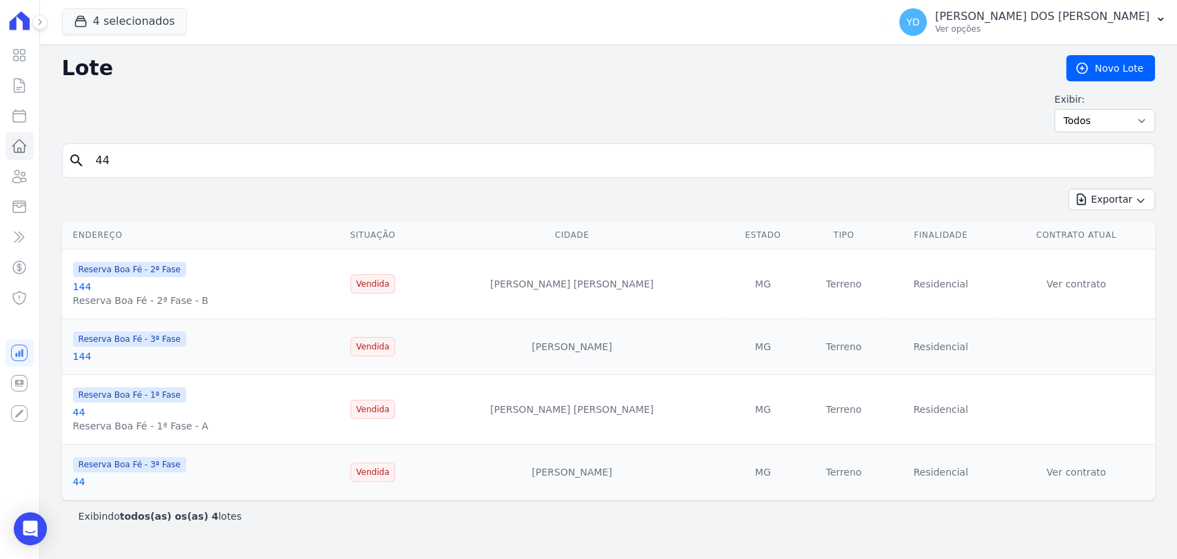
click at [80, 481] on link "44" at bounding box center [79, 482] width 12 height 11
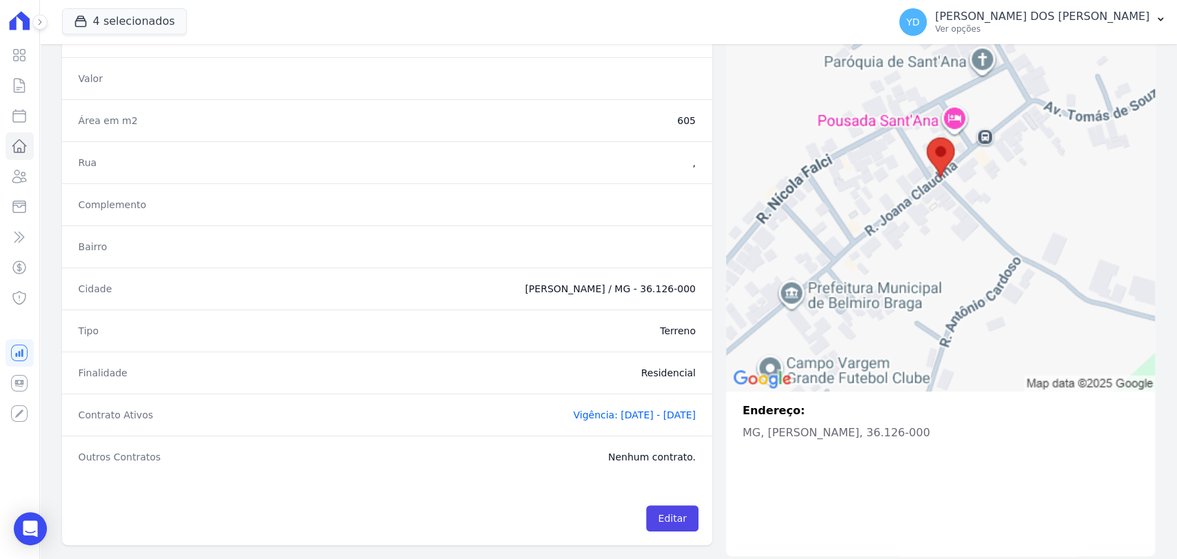
scroll to position [184, 0]
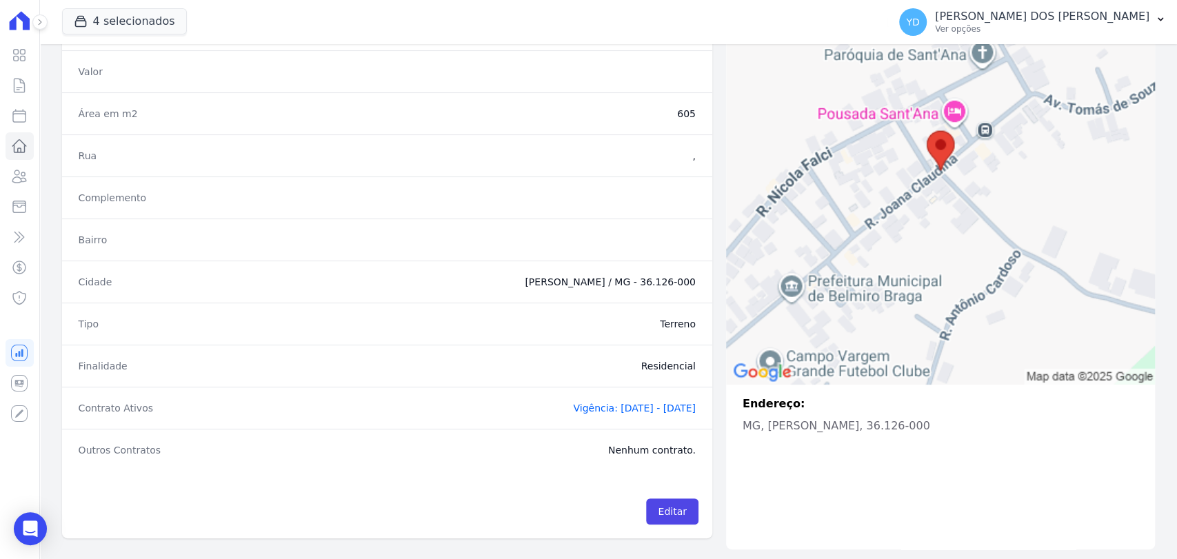
click at [598, 406] on span "Vigência: [DATE] - [DATE]" at bounding box center [634, 408] width 123 height 11
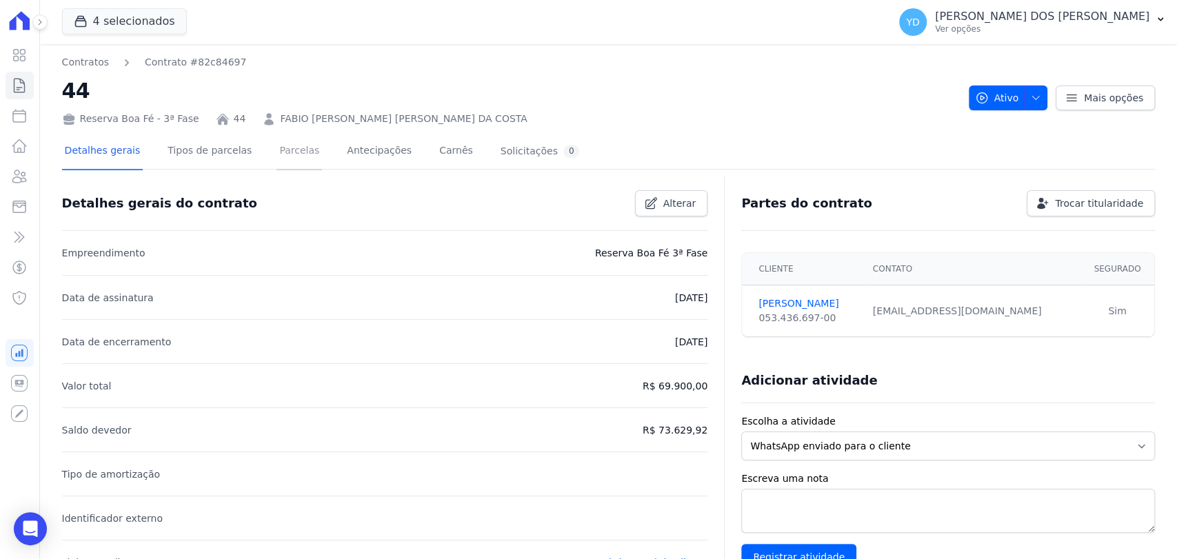
click at [277, 145] on link "Parcelas" at bounding box center [300, 152] width 46 height 37
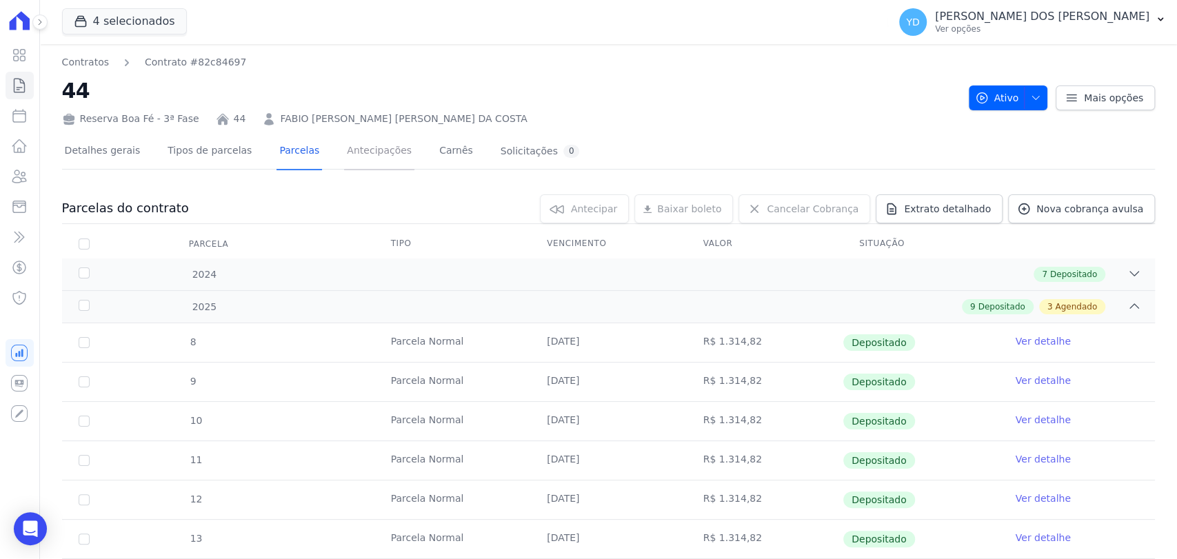
click at [344, 159] on link "Antecipações" at bounding box center [379, 152] width 70 height 37
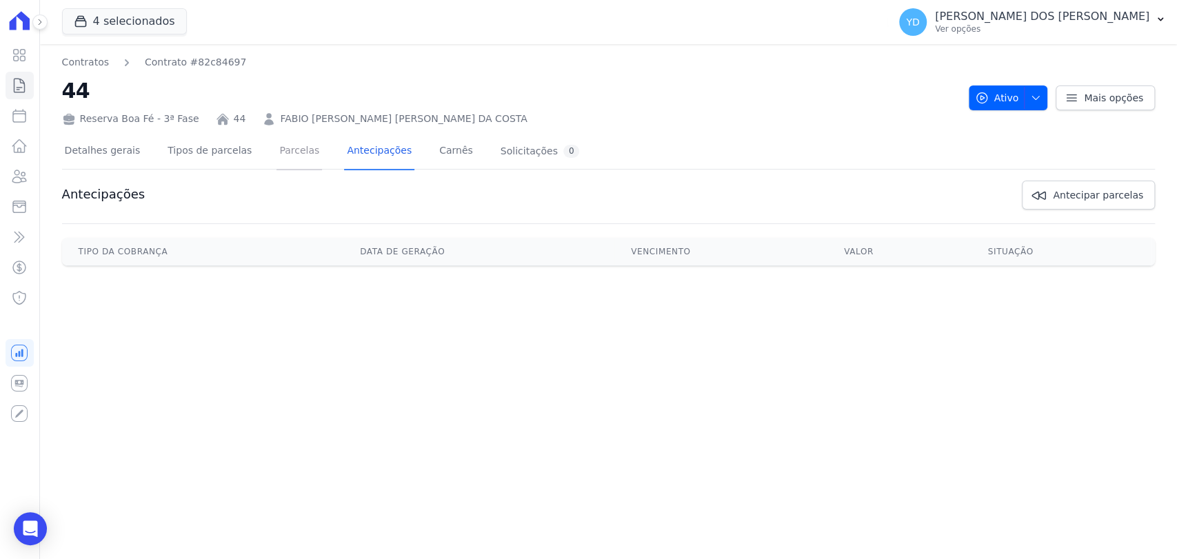
click at [292, 158] on link "Parcelas" at bounding box center [300, 152] width 46 height 37
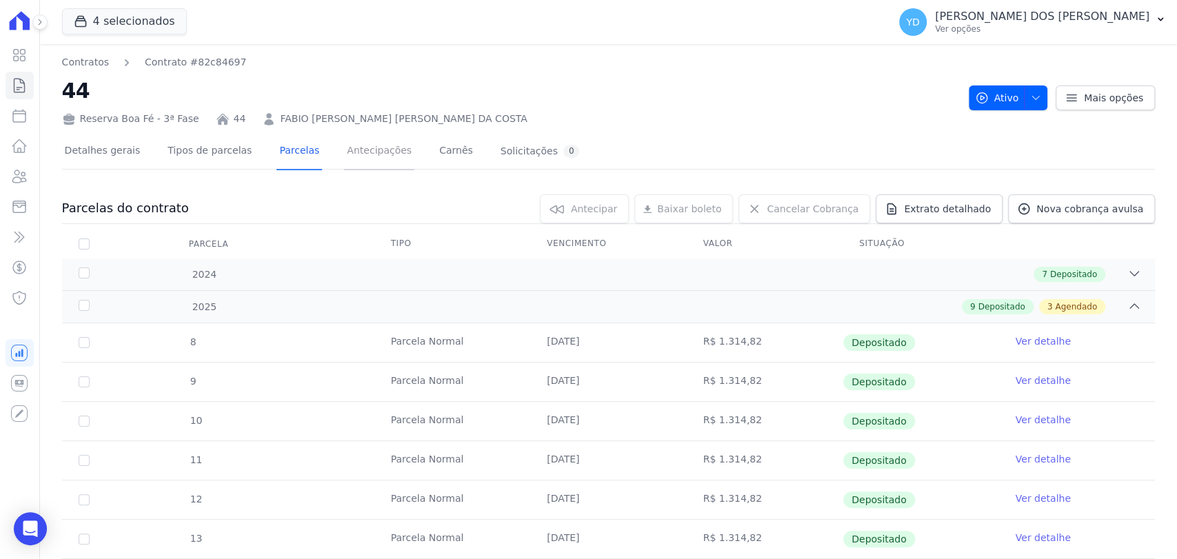
click at [348, 158] on link "Antecipações" at bounding box center [379, 152] width 70 height 37
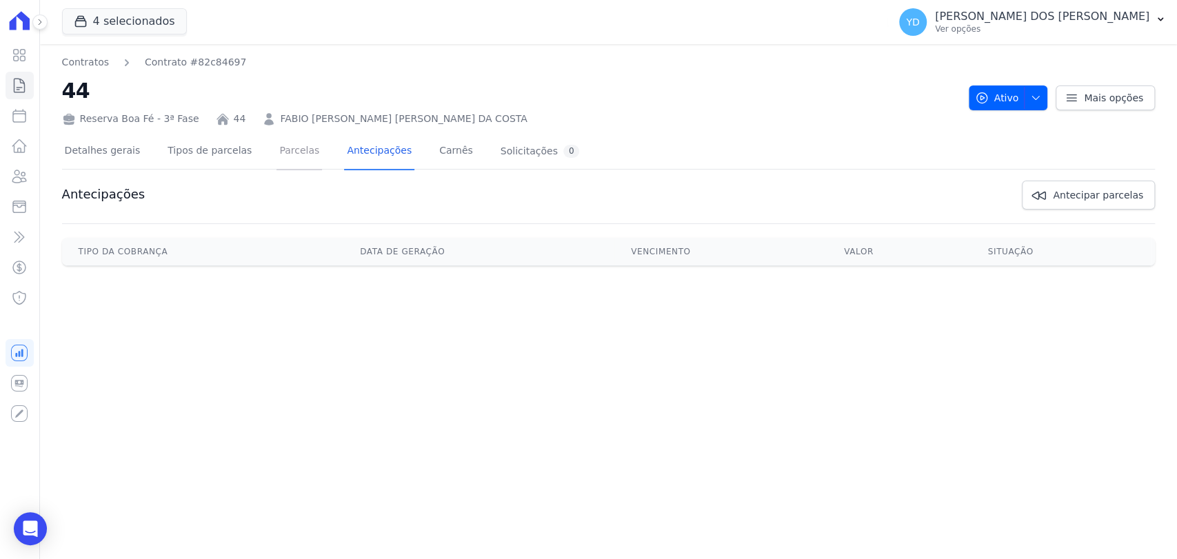
click at [294, 152] on link "Parcelas" at bounding box center [300, 152] width 46 height 37
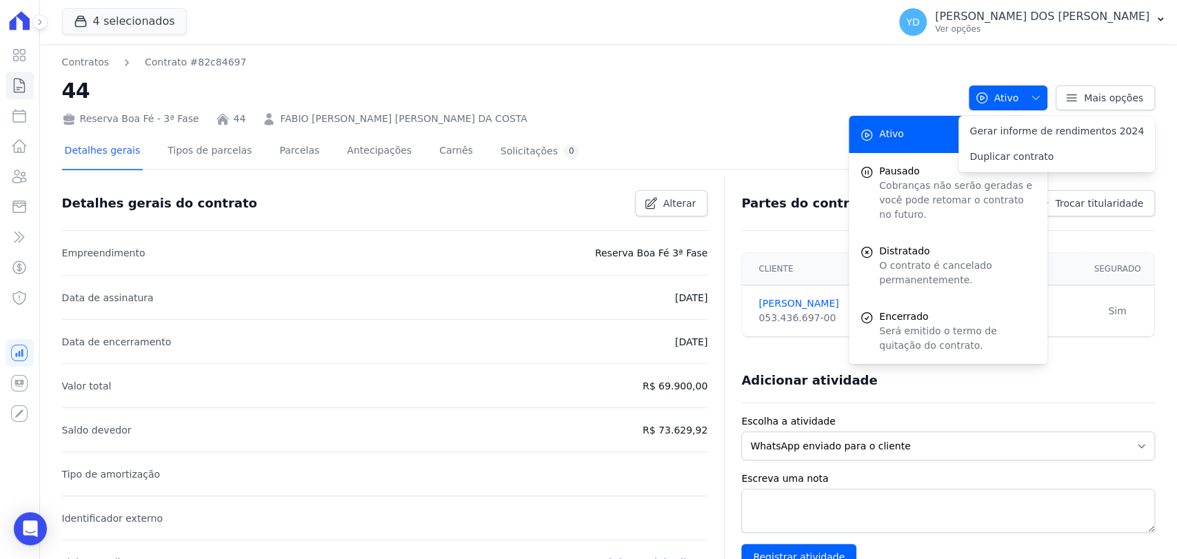
click at [186, 149] on link "Tipos de parcelas" at bounding box center [210, 152] width 90 height 37
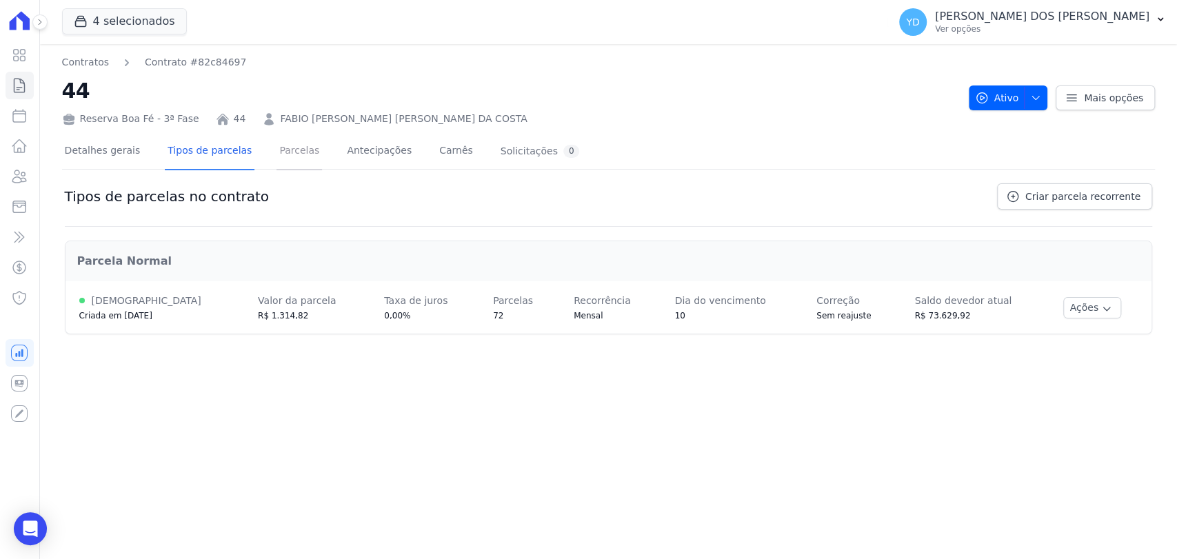
click at [277, 155] on link "Parcelas" at bounding box center [300, 152] width 46 height 37
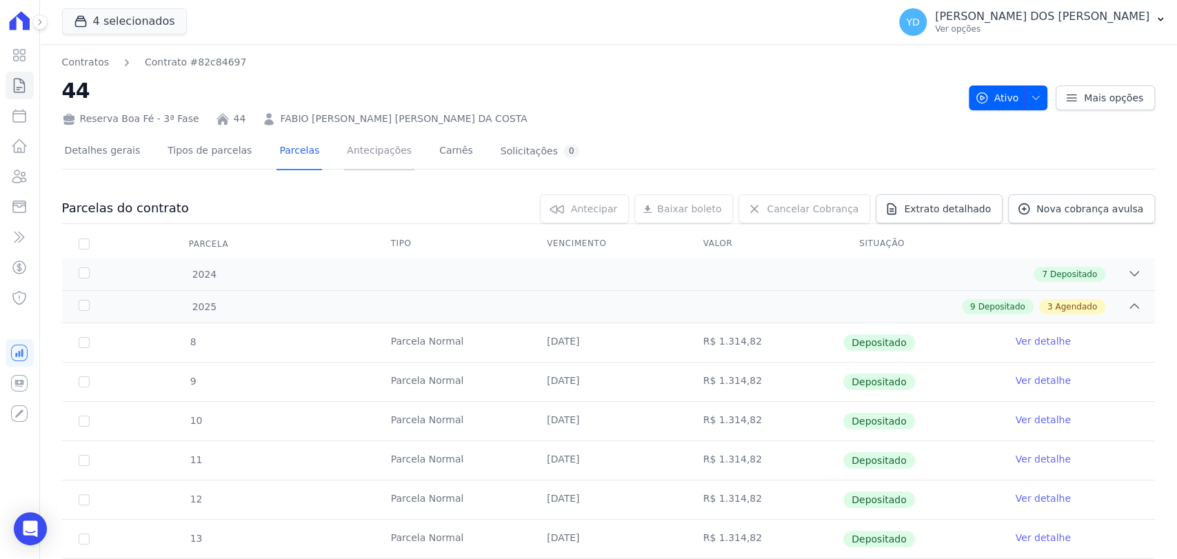
click at [364, 161] on link "Antecipações" at bounding box center [379, 152] width 70 height 37
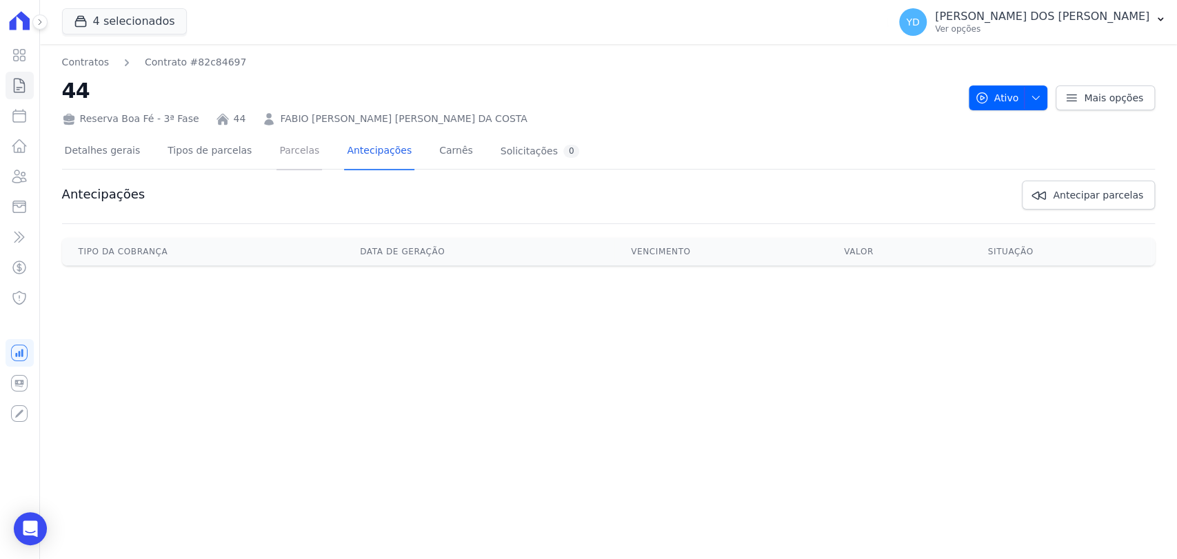
click at [294, 160] on link "Parcelas" at bounding box center [300, 152] width 46 height 37
